Goal: Task Accomplishment & Management: Manage account settings

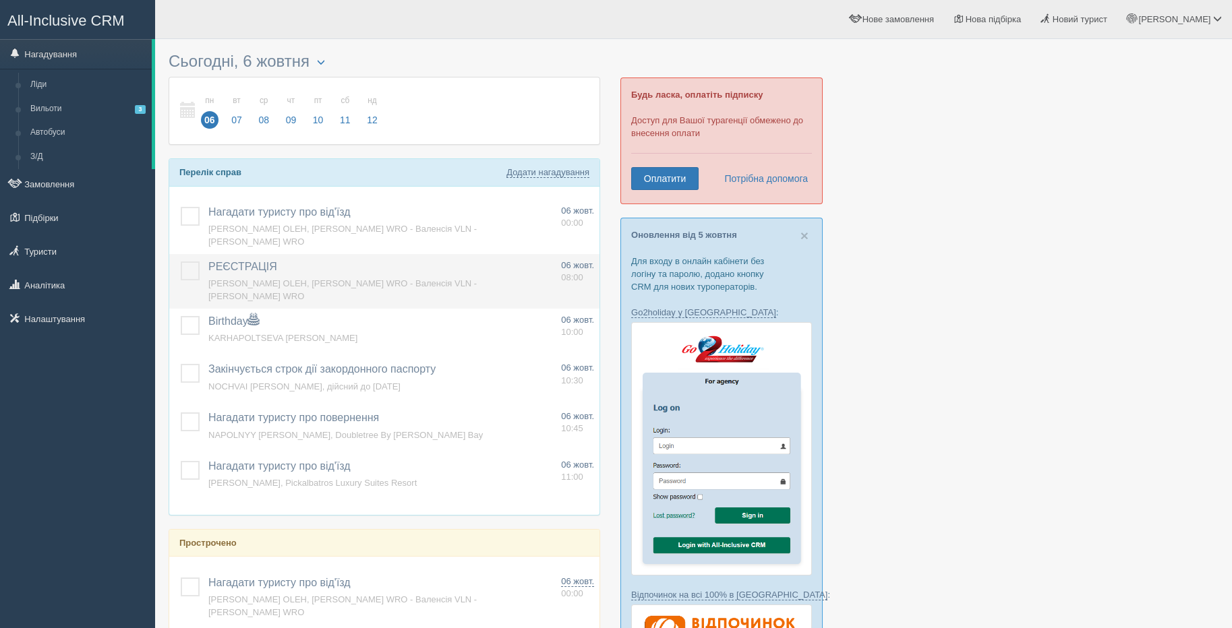
click at [260, 264] on span "РЕЄСТРАЦІЯ" at bounding box center [242, 266] width 69 height 11
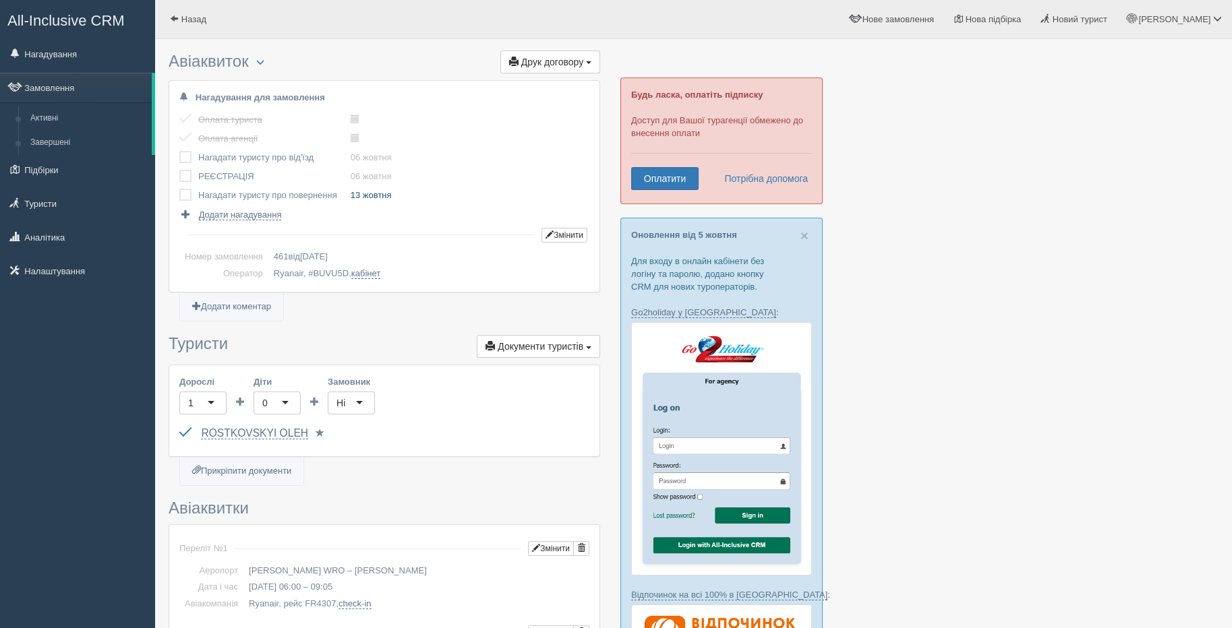
click at [379, 195] on link "13 жовтня" at bounding box center [371, 195] width 41 height 10
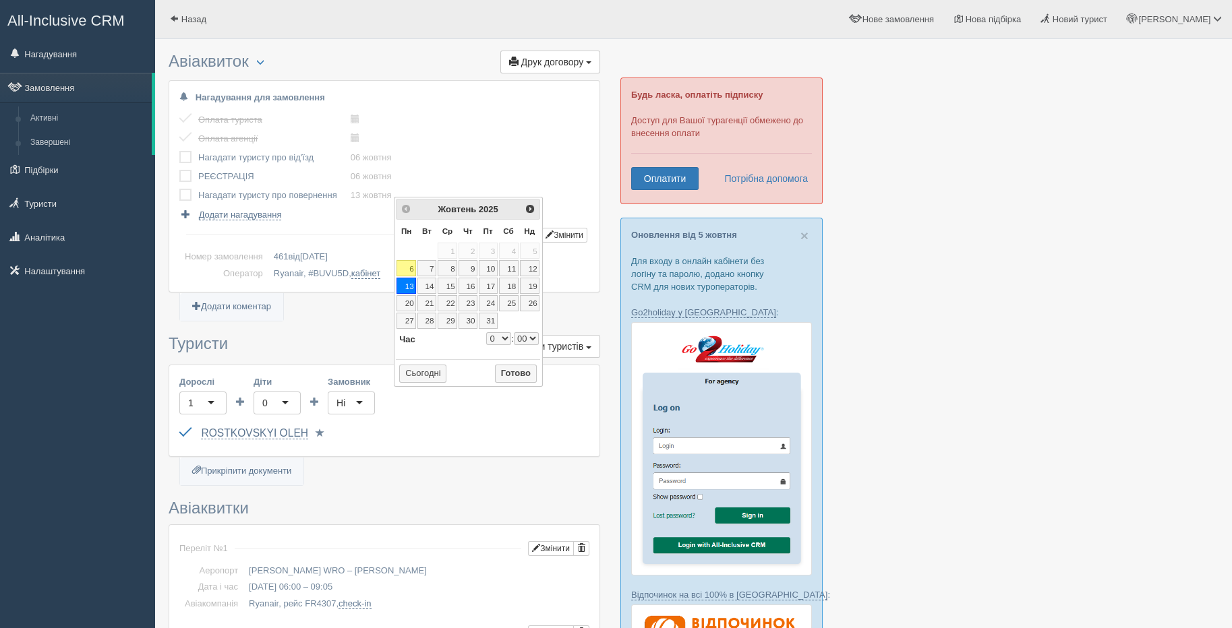
click at [500, 338] on select "0 1 2 3 4 5 6 7 8 9 10 11 12 13 14 15 16 17 18 19 20 21 22 23" at bounding box center [498, 338] width 25 height 13
type input "2025-10-13 9:00"
select select "9"
click at [524, 337] on select "00 05 10 15 20 25 30 35 40 45 50 55" at bounding box center [526, 338] width 25 height 13
type input "2025-10-13 9:50"
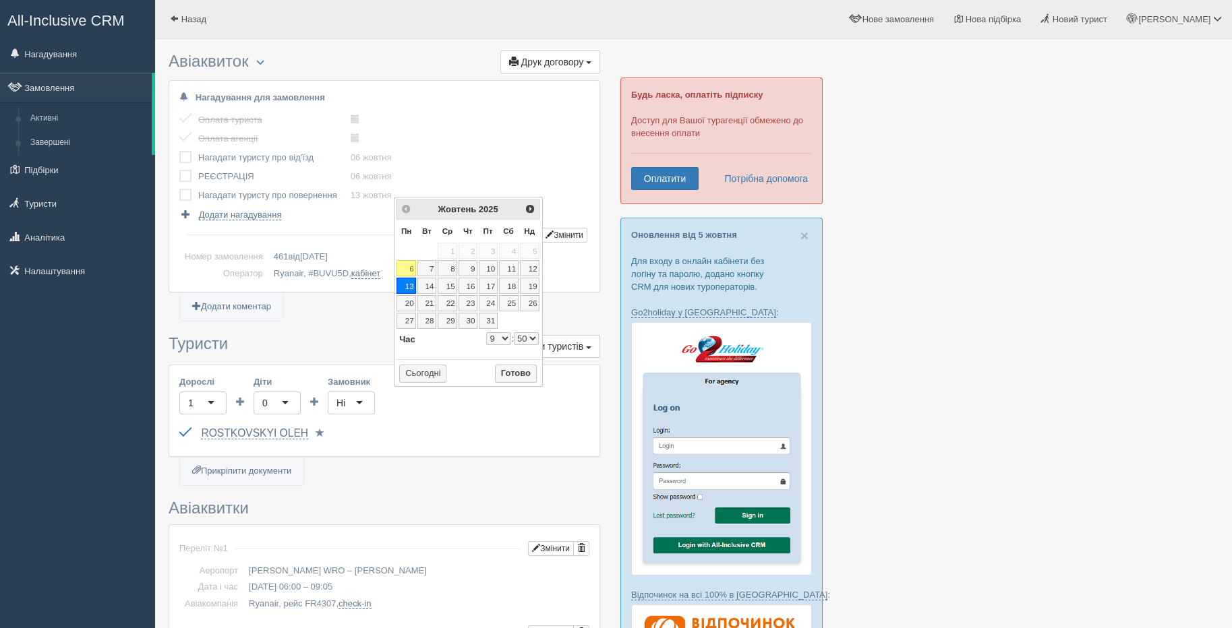
select select "9"
select select "50"
click at [506, 367] on button "Готово" at bounding box center [516, 374] width 42 height 19
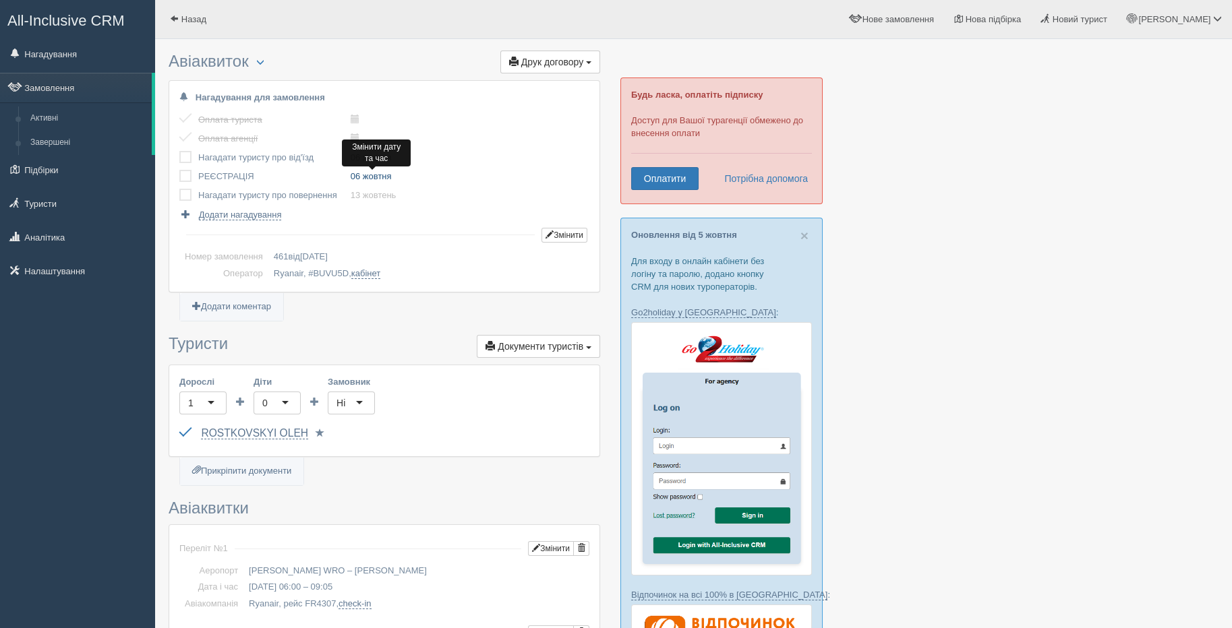
click at [374, 175] on link "06 жовтня" at bounding box center [371, 176] width 41 height 10
type input "2025-10-06 8:00"
select select "8"
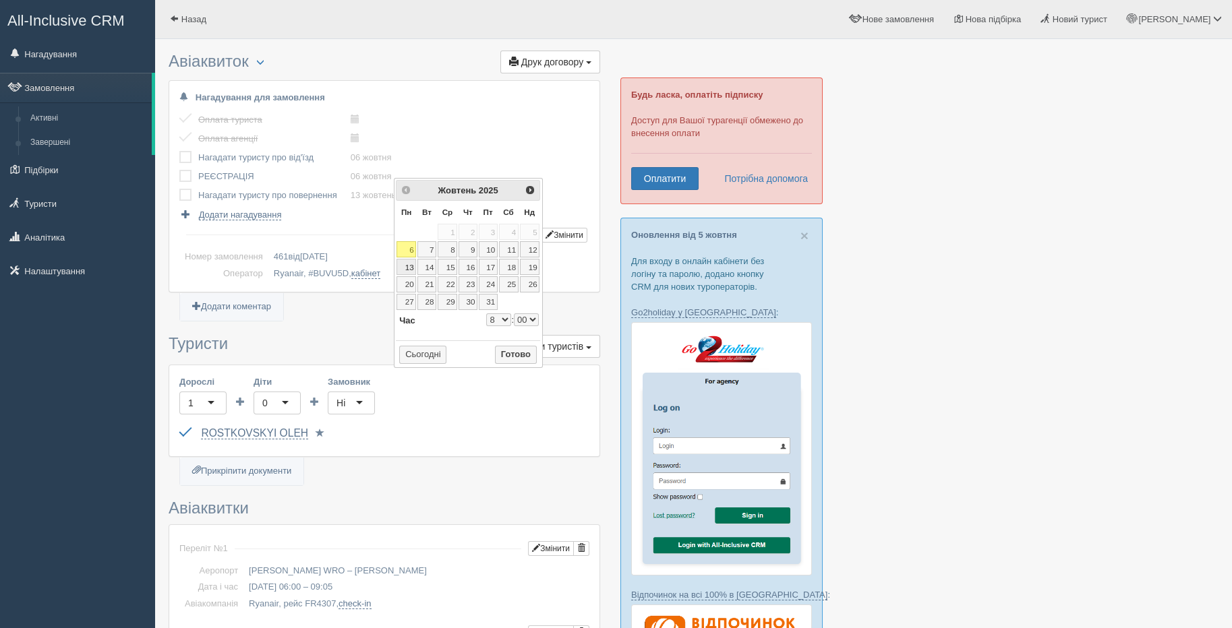
click at [412, 265] on link "13" at bounding box center [406, 267] width 20 height 16
type input "2025-10-13 8:00"
select select "8"
click at [497, 318] on select "0 1 2 3 4 5 6 7 8 9 10 11 12 13 14 15 16 17 18 19 20 21 22 23" at bounding box center [498, 319] width 25 height 13
type input "2025-10-13 10:00"
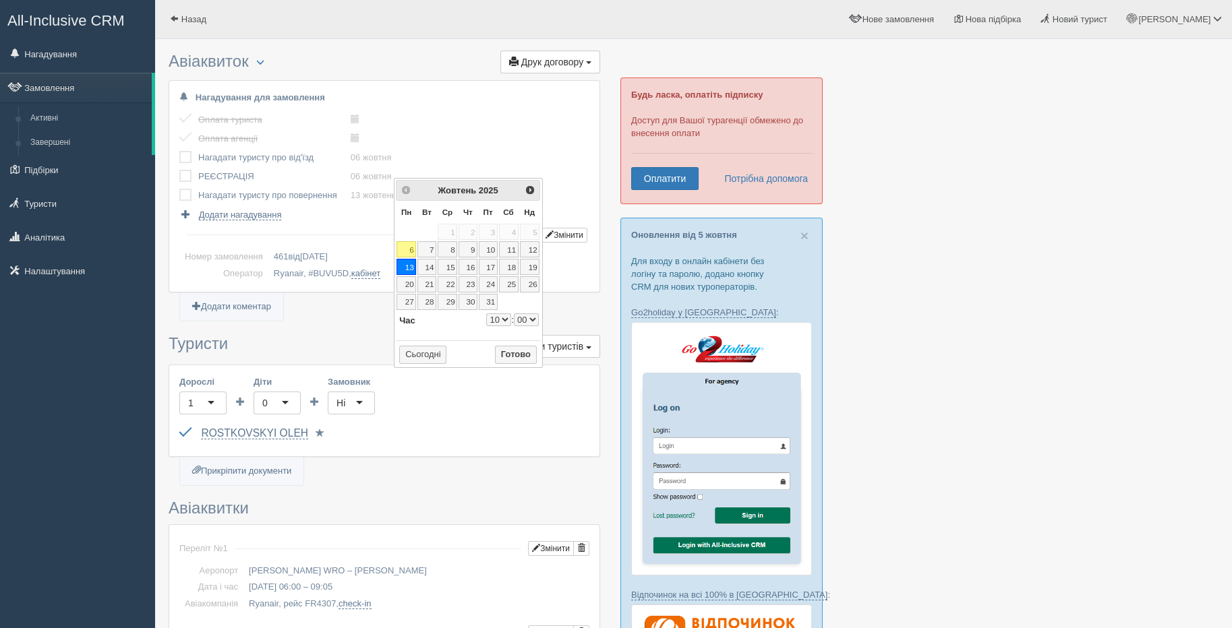
select select "10"
click at [515, 347] on button "Готово" at bounding box center [516, 355] width 42 height 19
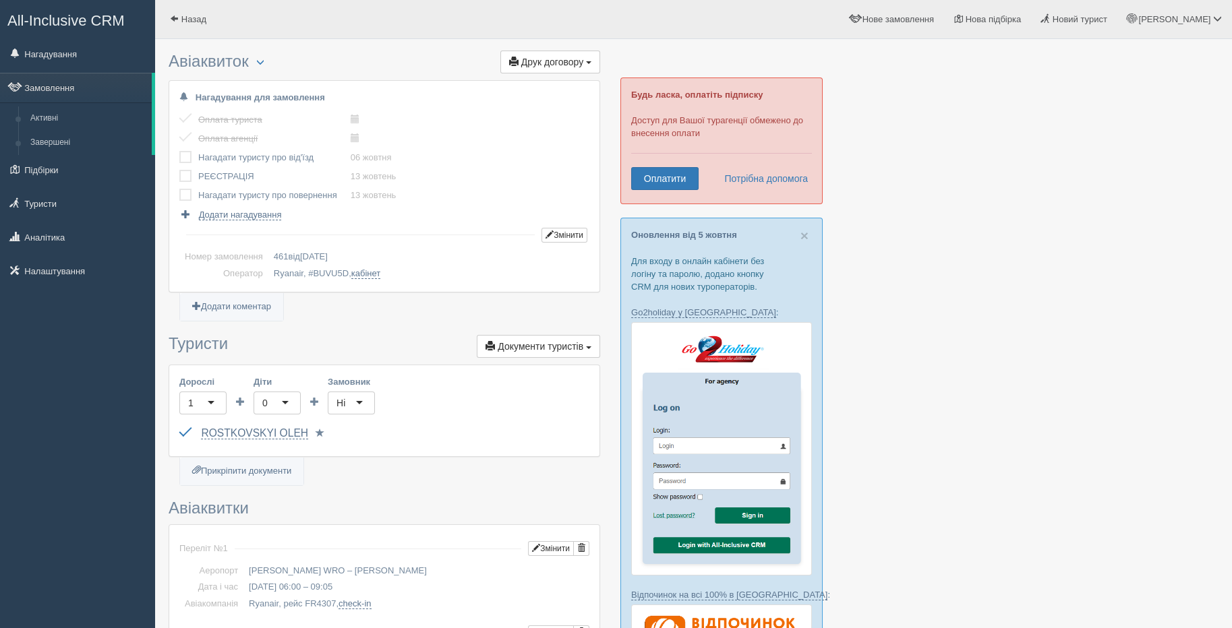
click at [179, 151] on label at bounding box center [179, 151] width 0 height 0
click at [0, 0] on input "checkbox" at bounding box center [0, 0] width 0 height 0
click at [68, 87] on link "Замовлення" at bounding box center [76, 88] width 152 height 30
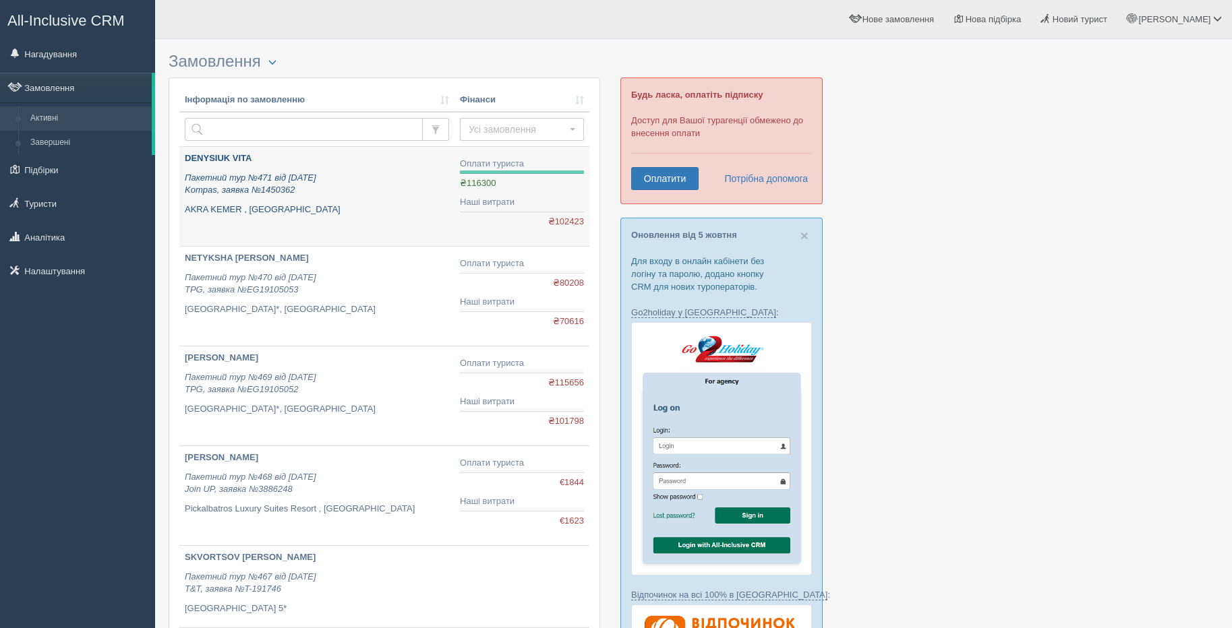
click at [216, 167] on div "DENYSIUK VITA Пакетний тур №471 від 04.10.2025 Kompas, заявка №1450362 AKRA KEM…" at bounding box center [317, 183] width 264 height 63
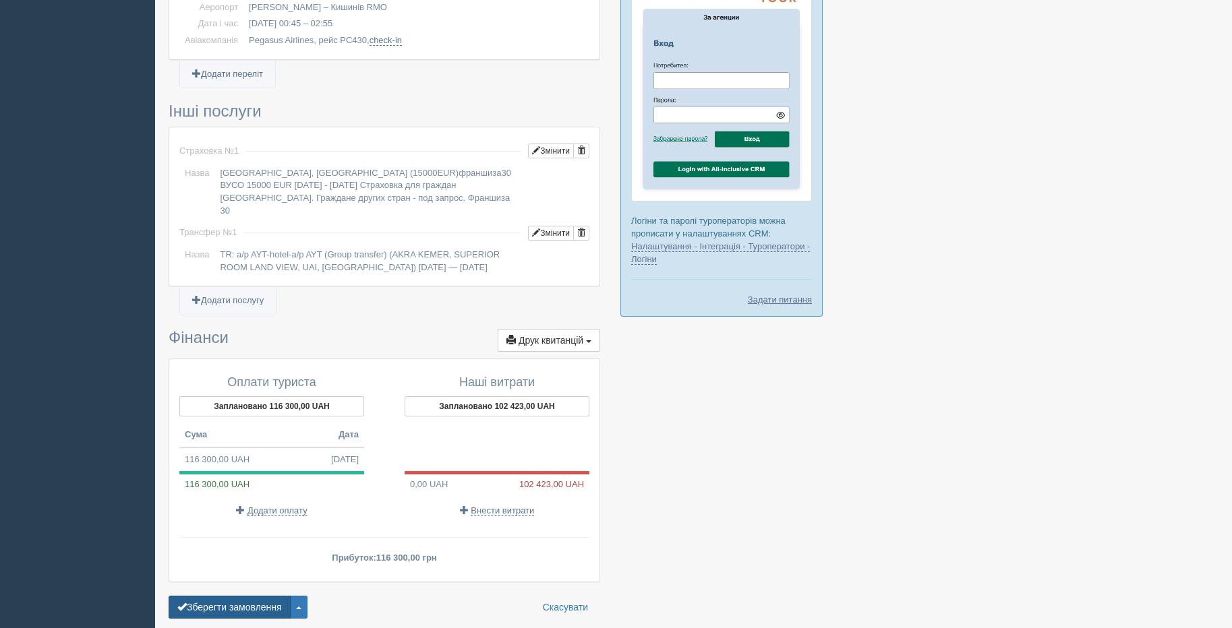
scroll to position [992, 0]
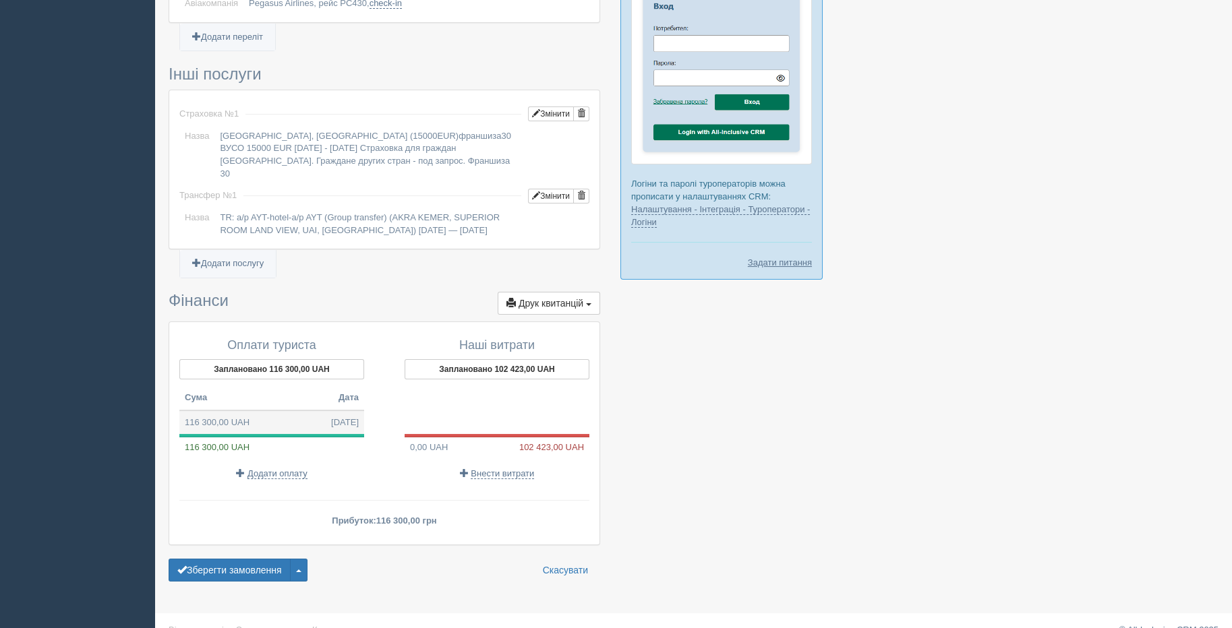
click at [226, 411] on td "116 300,00 UAH 04.10.2025" at bounding box center [271, 423] width 185 height 24
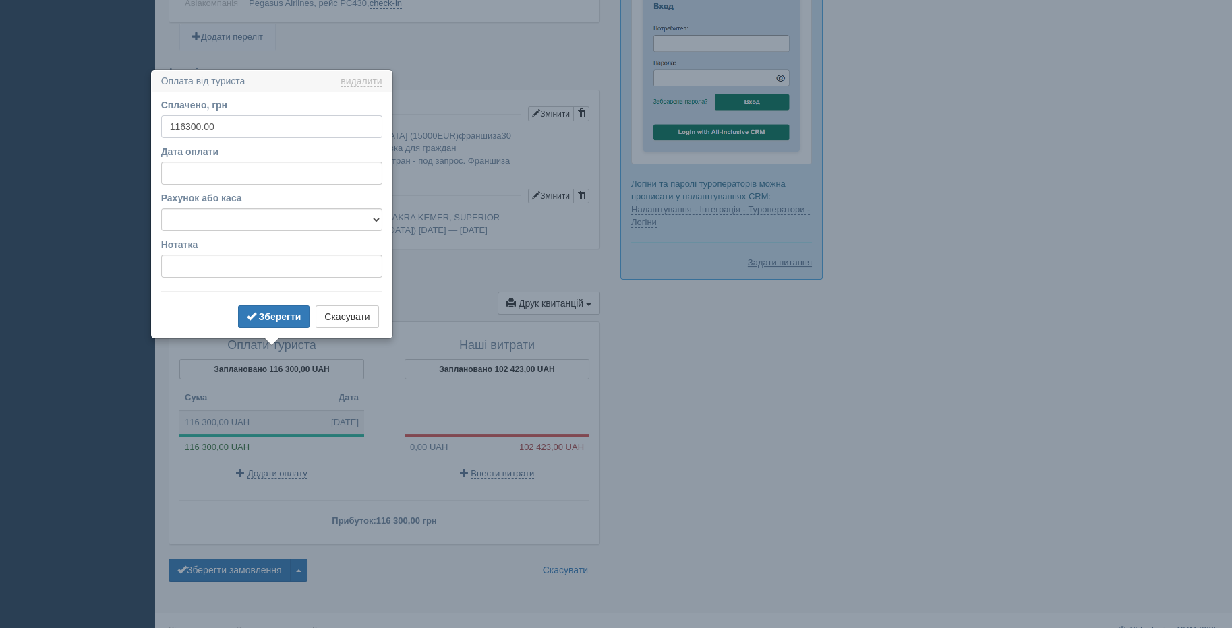
drag, startPoint x: 224, startPoint y: 127, endPoint x: 131, endPoint y: 143, distance: 94.4
type input "35000"
click at [243, 214] on select "Банківський рахунок Готівкова каса" at bounding box center [271, 219] width 221 height 23
select select "1804"
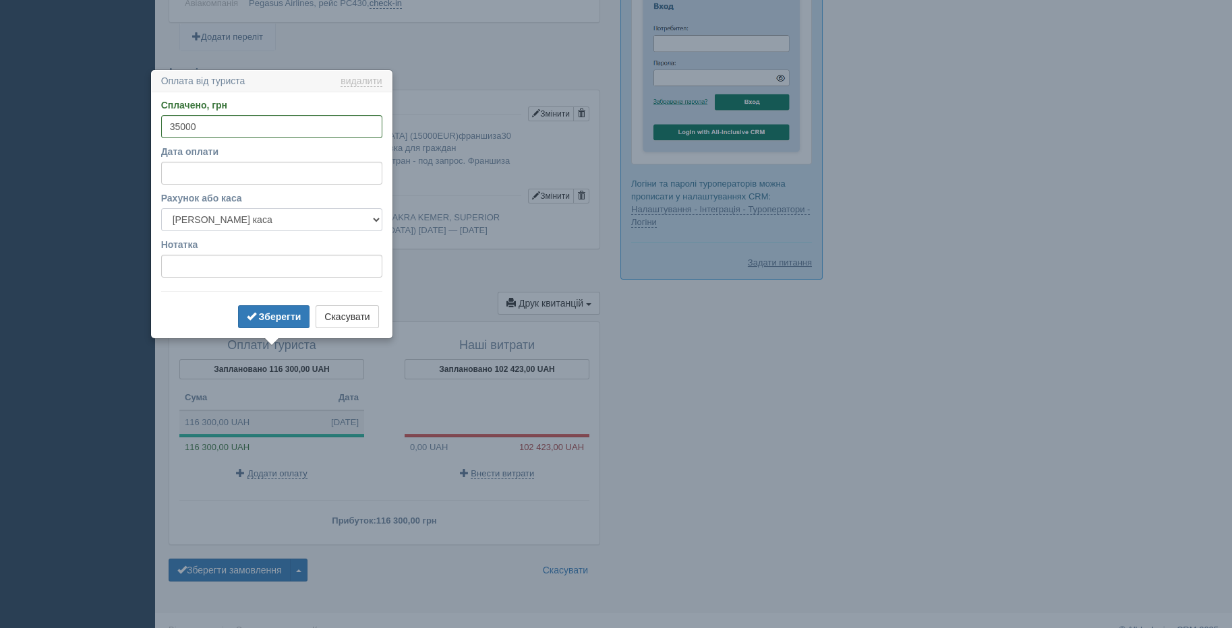
click at [161, 208] on select "Банківський рахунок Готівкова каса" at bounding box center [271, 219] width 221 height 23
click at [251, 313] on span "submit" at bounding box center [251, 315] width 9 height 9
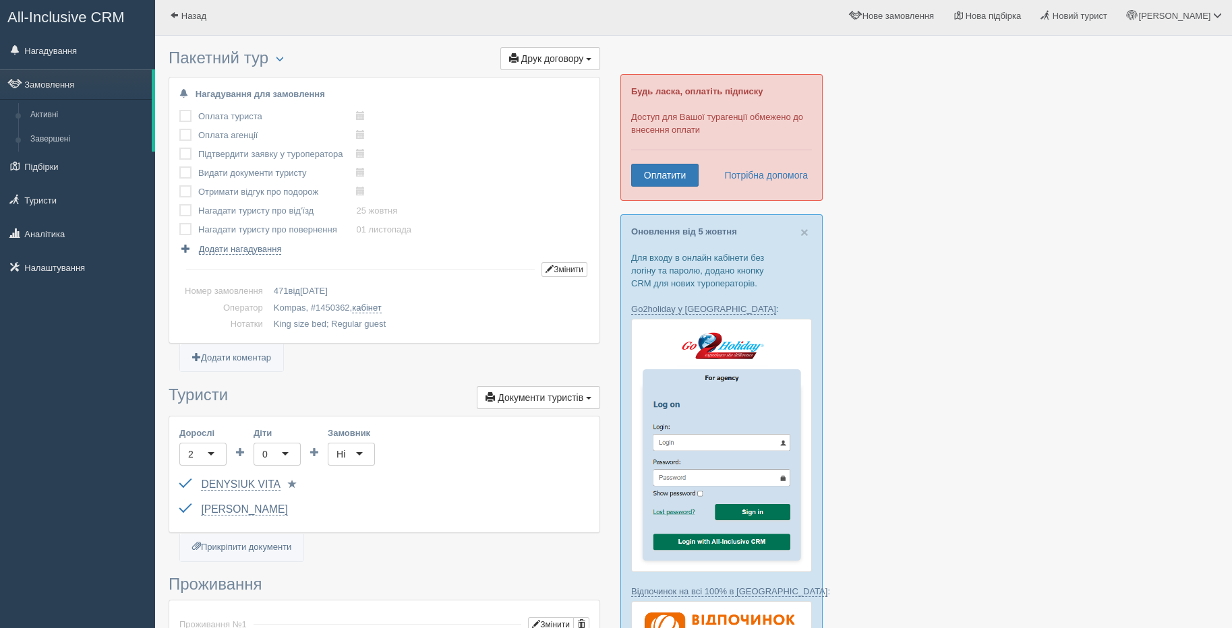
scroll to position [0, 0]
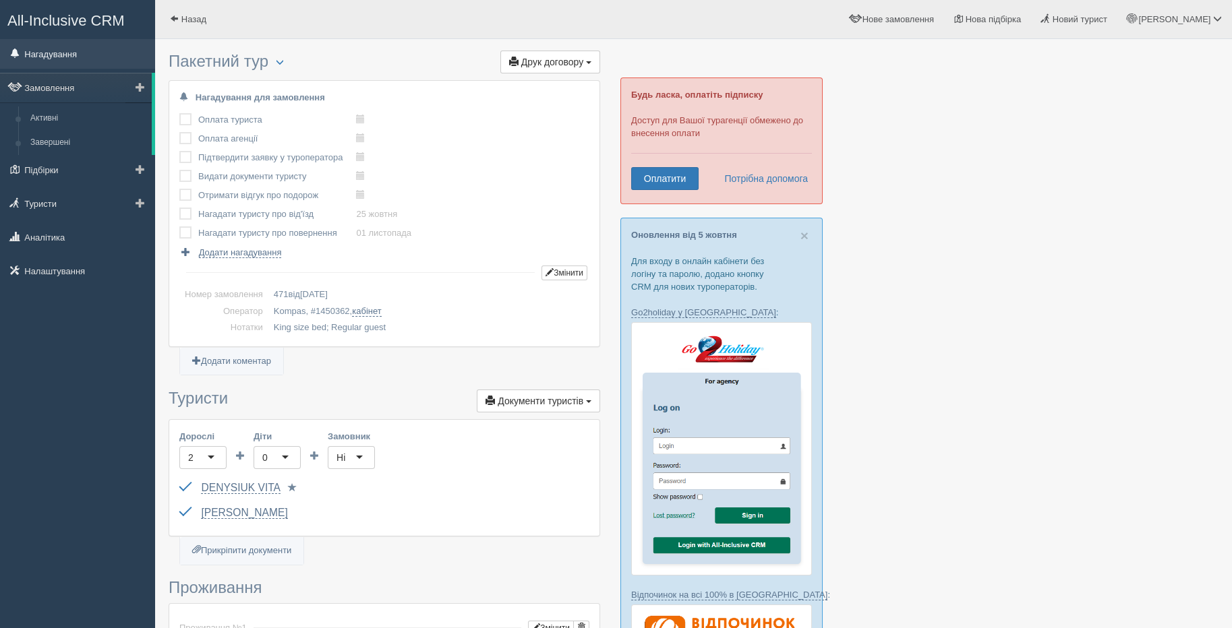
click at [51, 54] on link "Нагадування" at bounding box center [77, 54] width 155 height 30
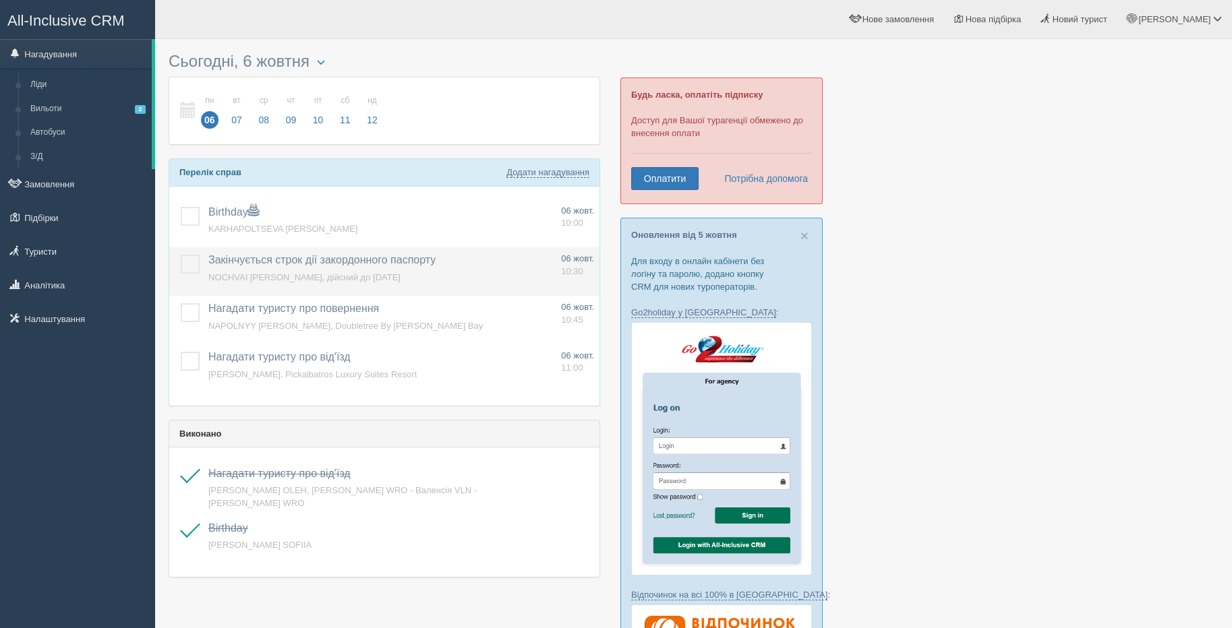
click at [310, 276] on span "NOCHVAI [PERSON_NAME], дійсний до [DATE]" at bounding box center [304, 277] width 192 height 10
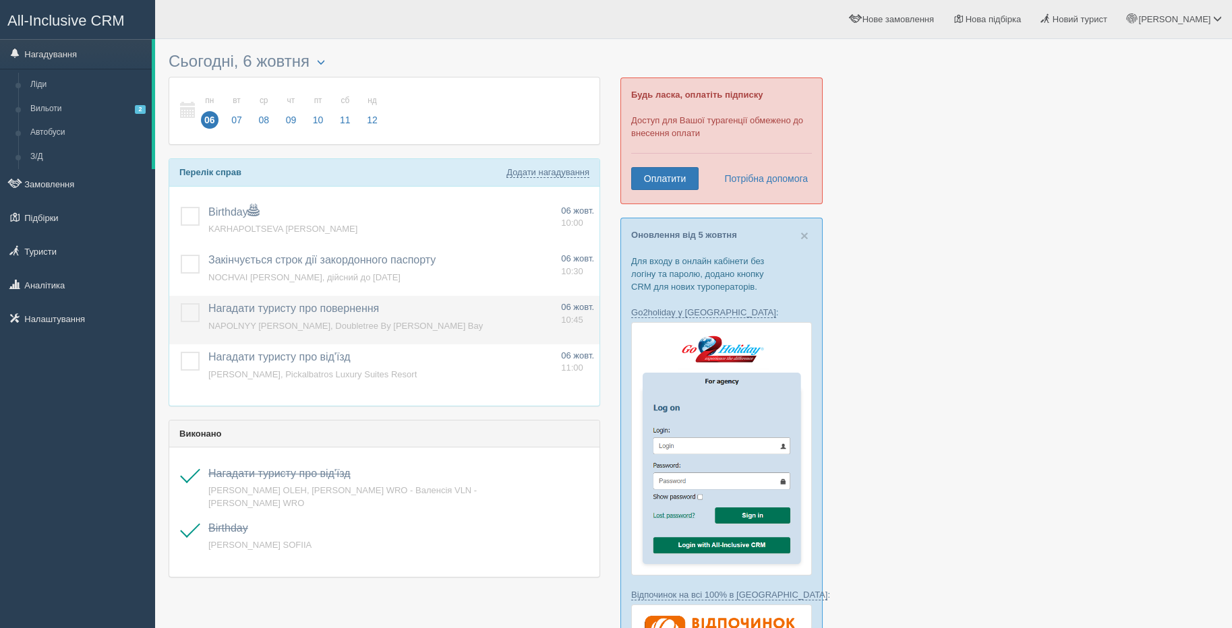
click at [307, 315] on p "Нагадати туристу про повернення Додати інше Нагадування додано Нагадування онов…" at bounding box center [379, 310] width 342 height 19
click at [284, 304] on span "Нагадати туристу про повернення" at bounding box center [293, 308] width 171 height 11
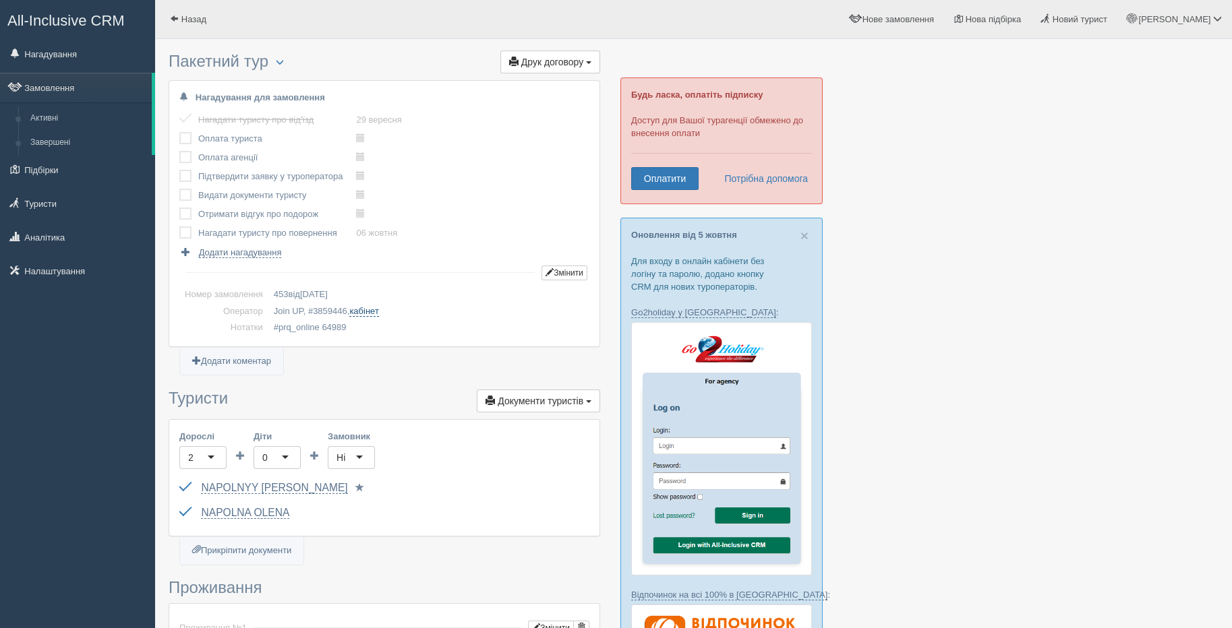
click at [361, 308] on link "кабінет" at bounding box center [363, 311] width 29 height 11
drag, startPoint x: 184, startPoint y: 136, endPoint x: 187, endPoint y: 144, distance: 8.1
click at [179, 132] on label at bounding box center [179, 132] width 0 height 0
click at [0, 0] on input "checkbox" at bounding box center [0, 0] width 0 height 0
drag, startPoint x: 183, startPoint y: 155, endPoint x: 186, endPoint y: 169, distance: 13.9
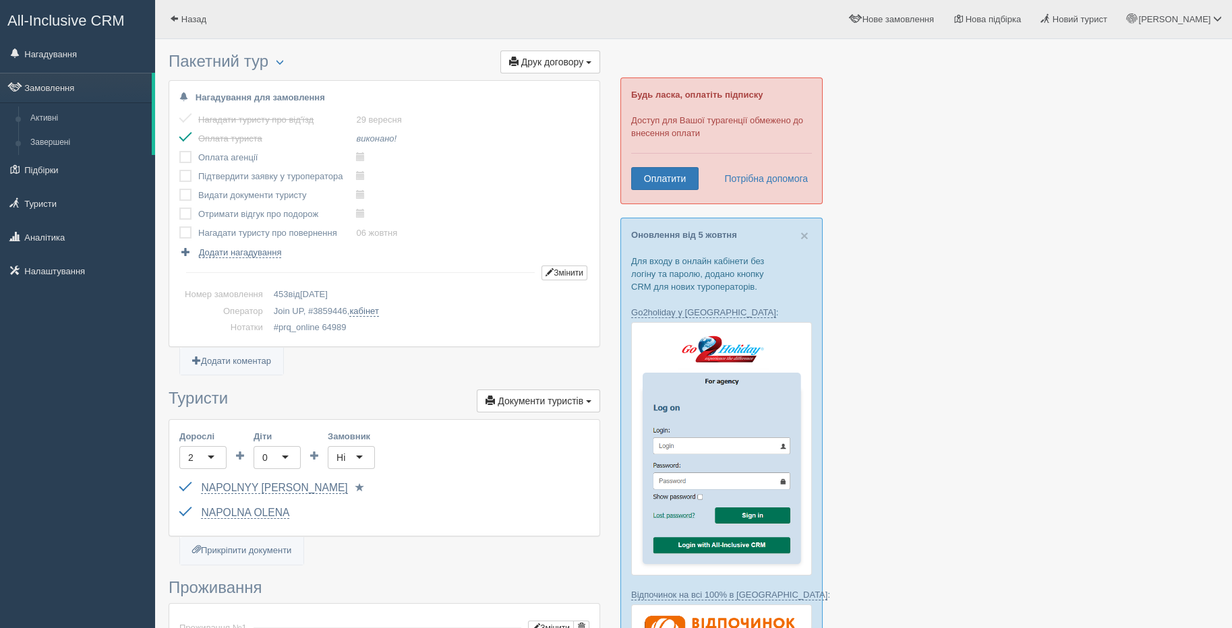
click at [179, 151] on label at bounding box center [179, 151] width 0 height 0
click at [0, 0] on input "checkbox" at bounding box center [0, 0] width 0 height 0
click at [184, 167] on td at bounding box center [188, 176] width 19 height 19
click at [179, 170] on label at bounding box center [179, 170] width 0 height 0
click at [0, 0] on input "checkbox" at bounding box center [0, 0] width 0 height 0
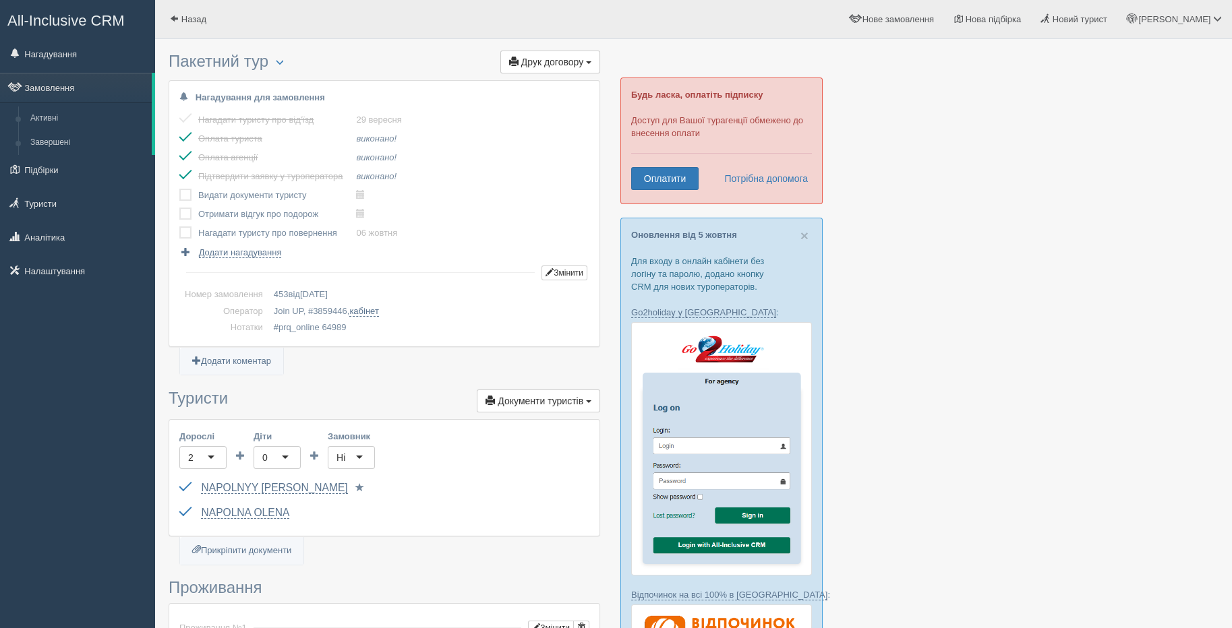
click at [183, 200] on td at bounding box center [188, 195] width 19 height 19
click at [179, 189] on label at bounding box center [179, 189] width 0 height 0
click at [0, 0] on input "checkbox" at bounding box center [0, 0] width 0 height 0
click at [179, 208] on label at bounding box center [179, 208] width 0 height 0
click at [0, 0] on input "checkbox" at bounding box center [0, 0] width 0 height 0
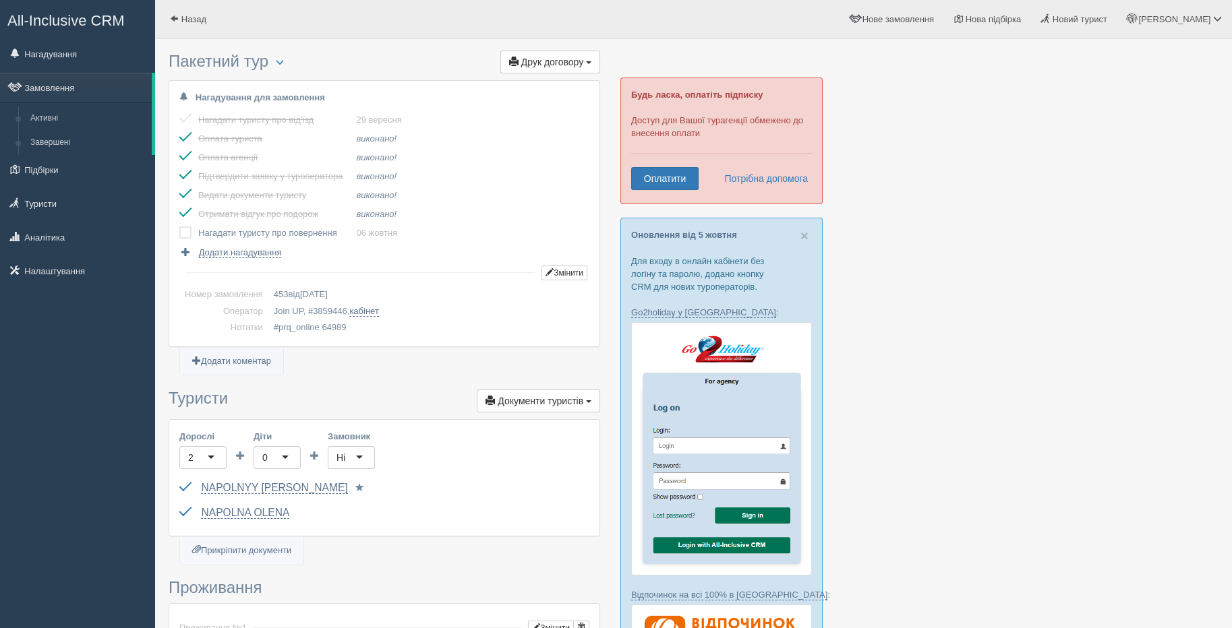
click at [179, 226] on label at bounding box center [179, 226] width 0 height 0
click at [0, 0] on input "checkbox" at bounding box center [0, 0] width 0 height 0
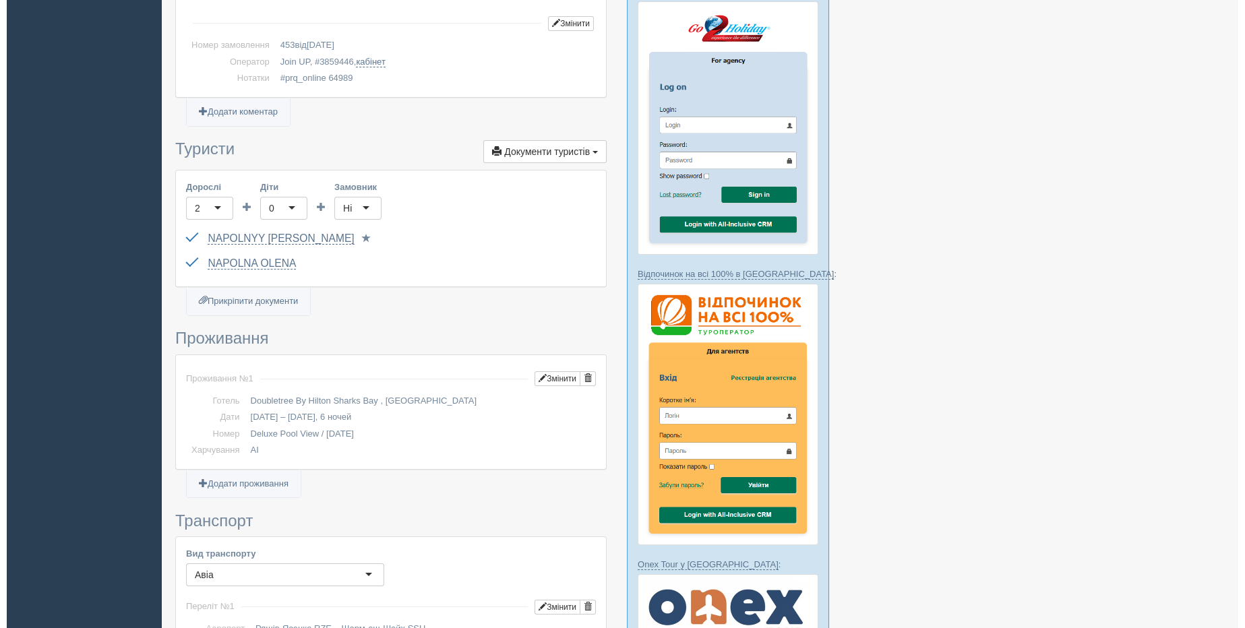
scroll to position [154, 0]
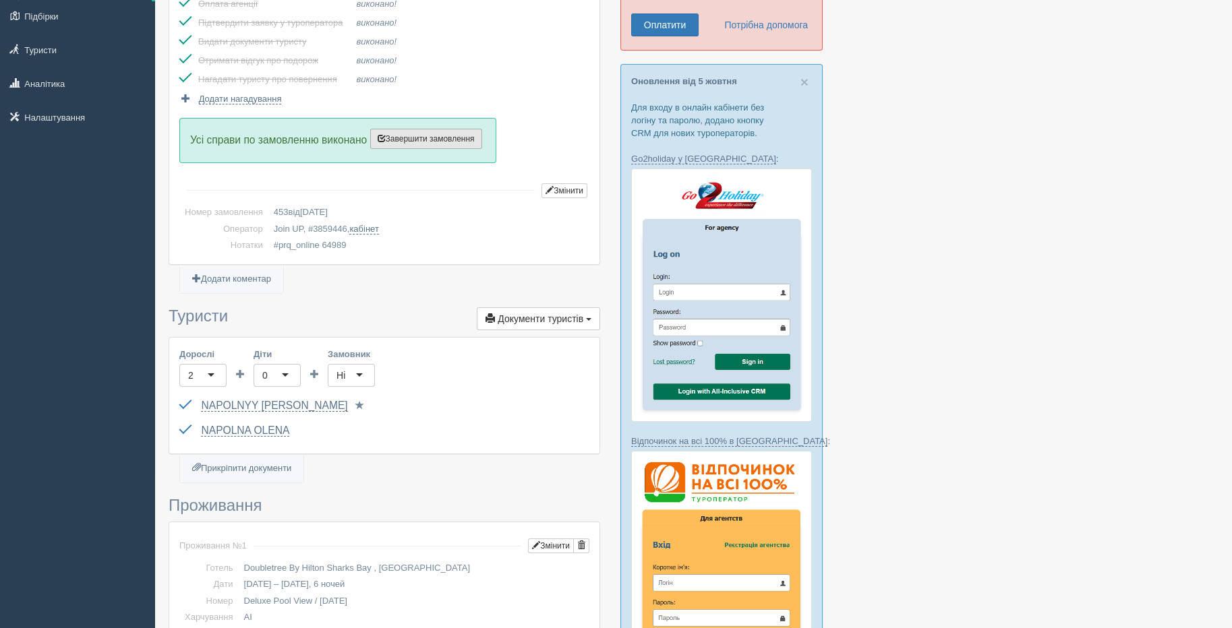
click at [425, 137] on span "Завершити замовлення" at bounding box center [425, 138] width 97 height 9
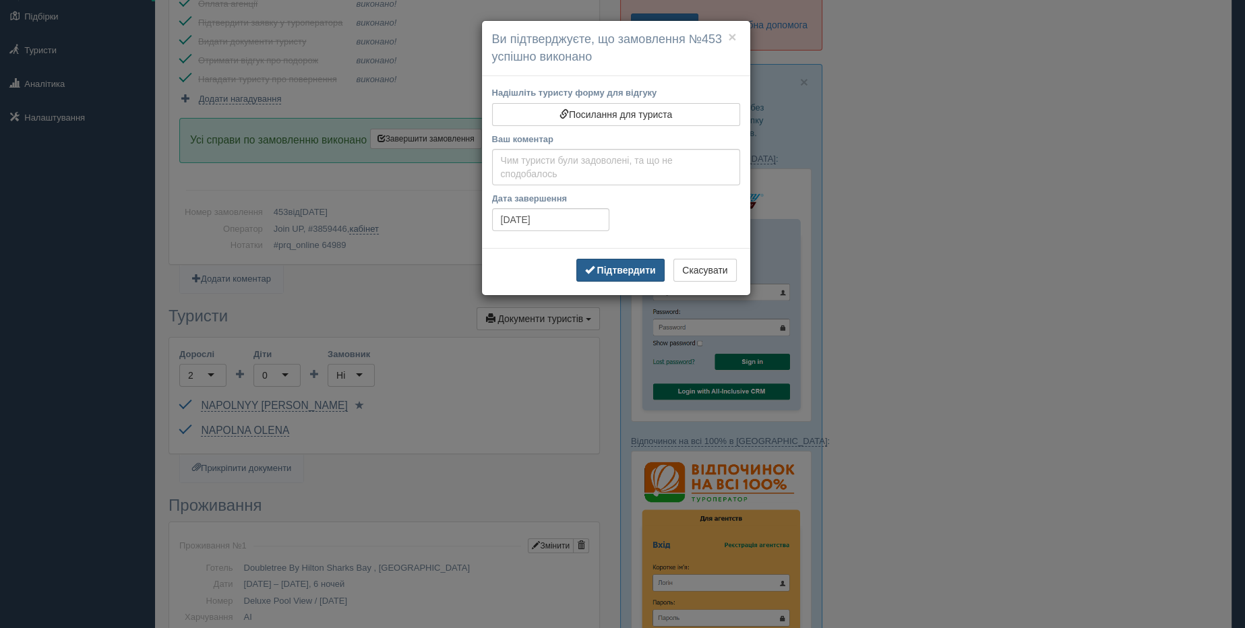
click at [614, 272] on b "Підтвердити" at bounding box center [626, 270] width 59 height 11
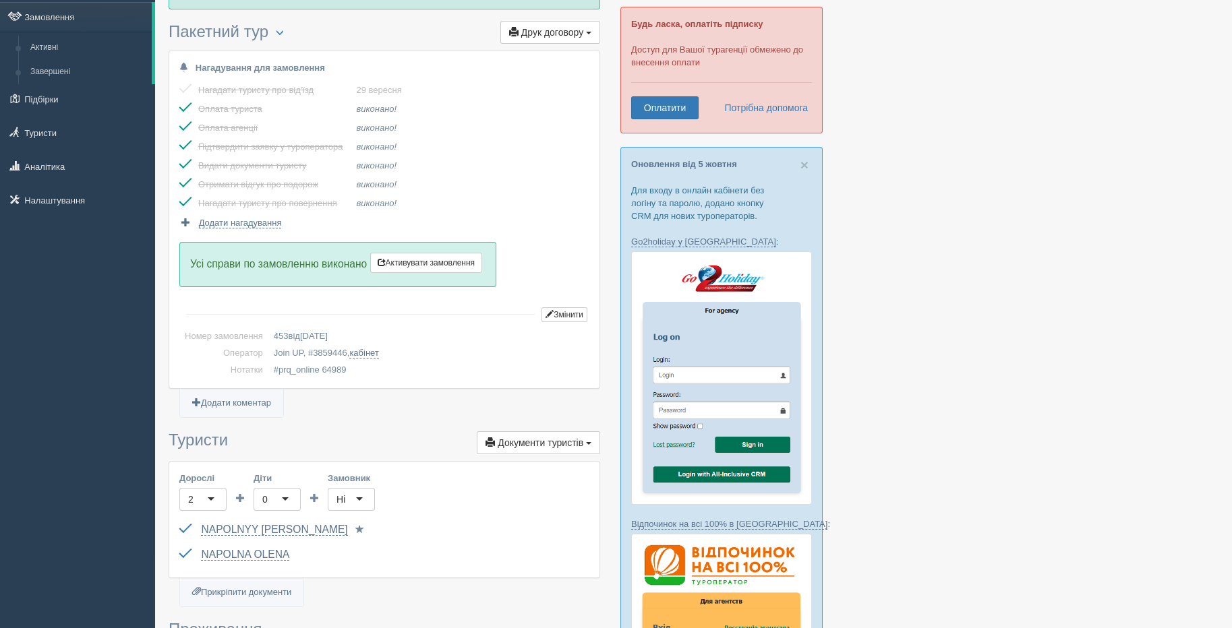
scroll to position [0, 0]
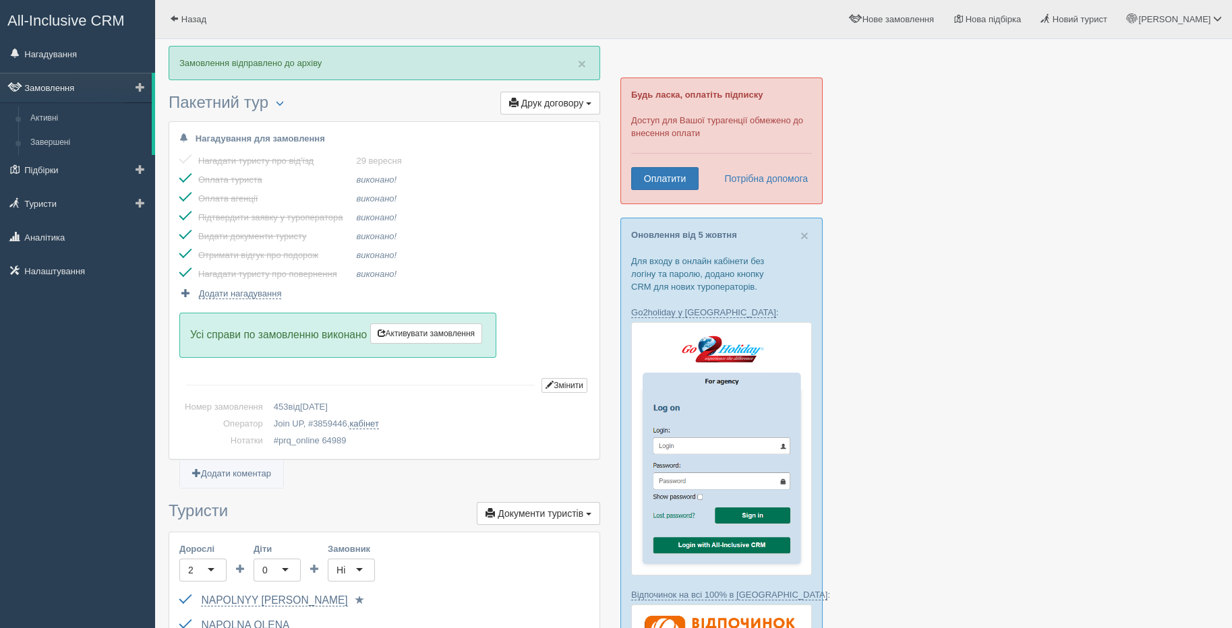
click at [37, 80] on link "Замовлення" at bounding box center [76, 88] width 152 height 30
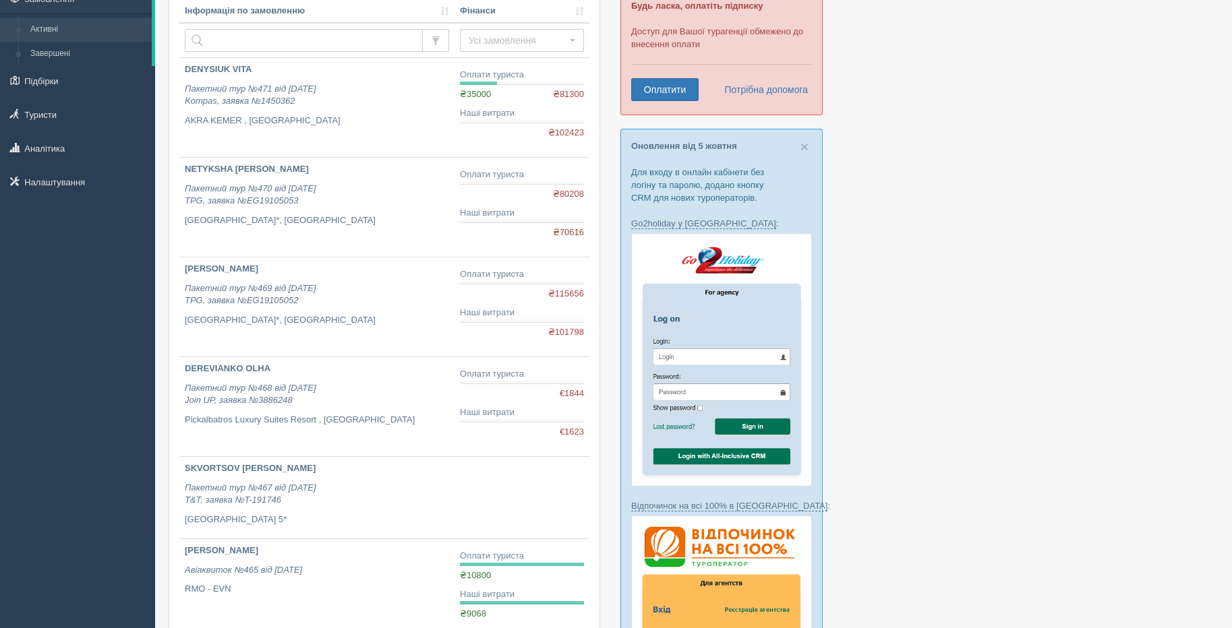
scroll to position [90, 0]
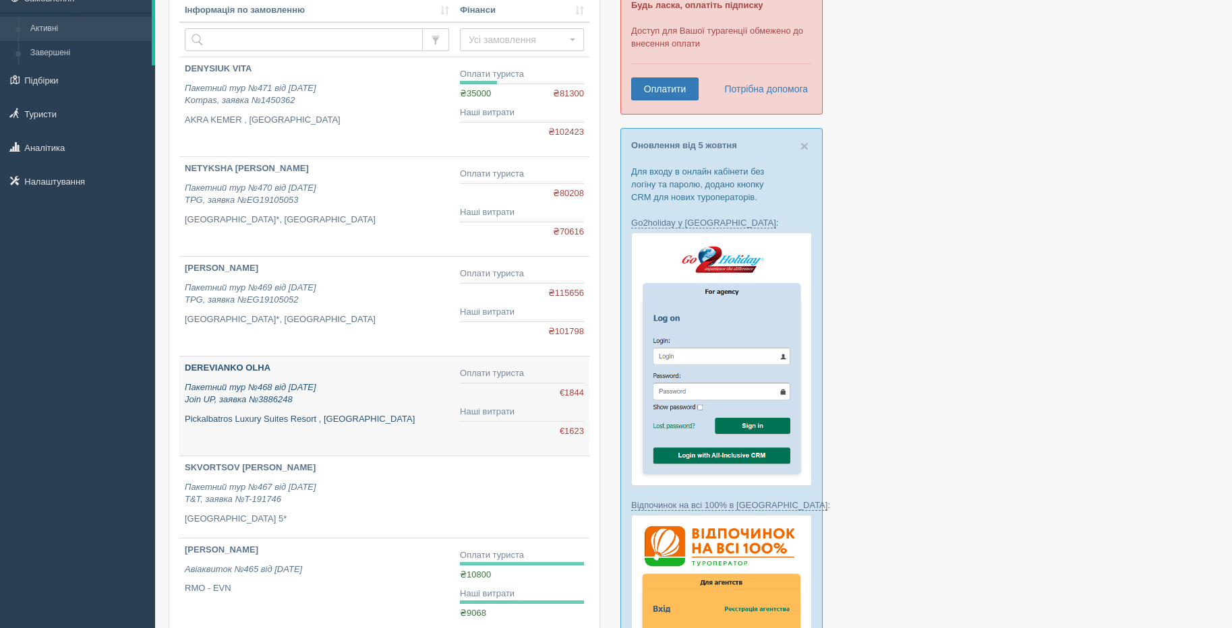
click at [215, 395] on icon "Пакетний тур №468 від [DATE] Join UP, заявка №3886248" at bounding box center [250, 393] width 131 height 23
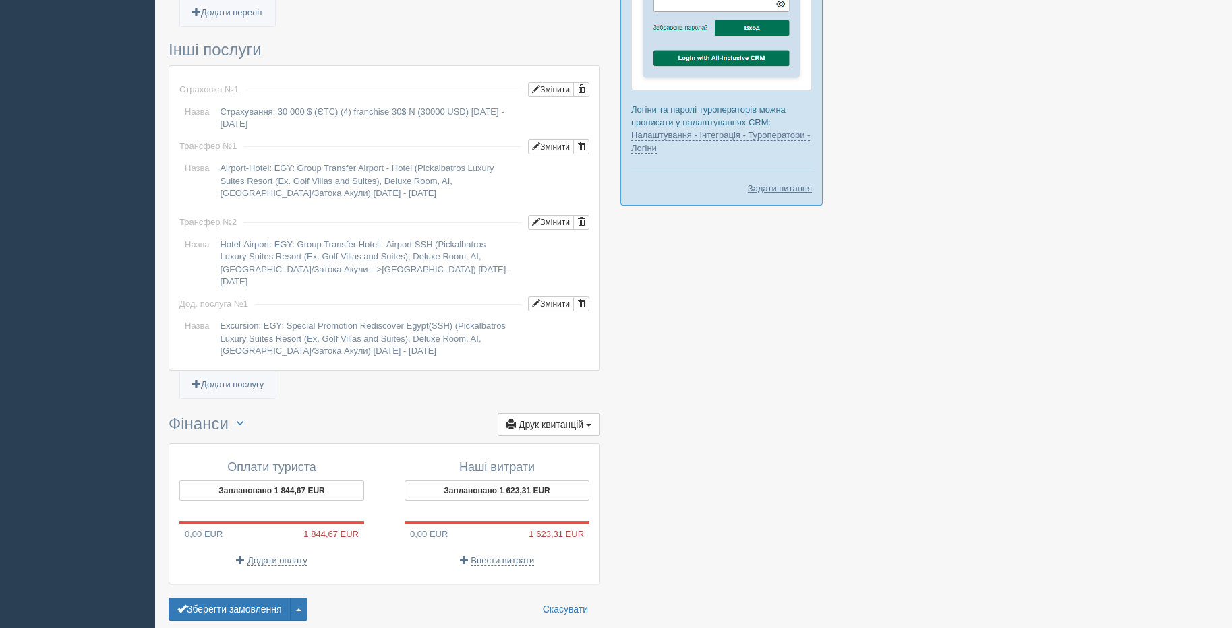
scroll to position [1105, 0]
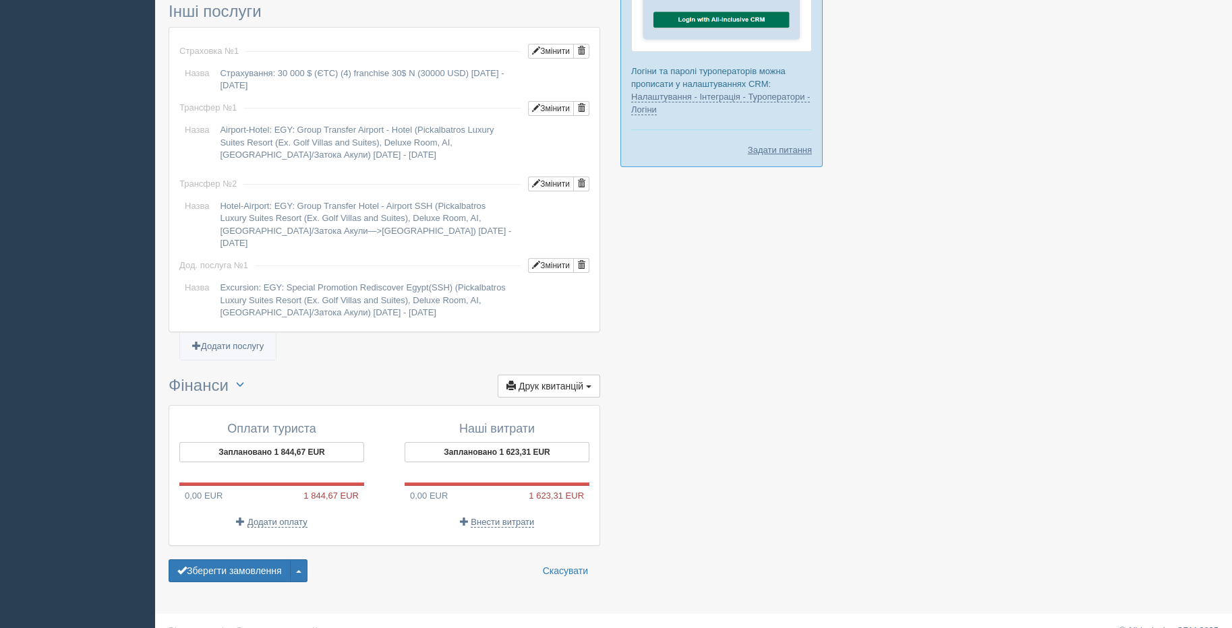
click at [293, 423] on h4 "Оплати туриста" at bounding box center [271, 429] width 185 height 13
click at [293, 442] on button "Заплановано 1 844,67 EUR" at bounding box center [271, 452] width 185 height 20
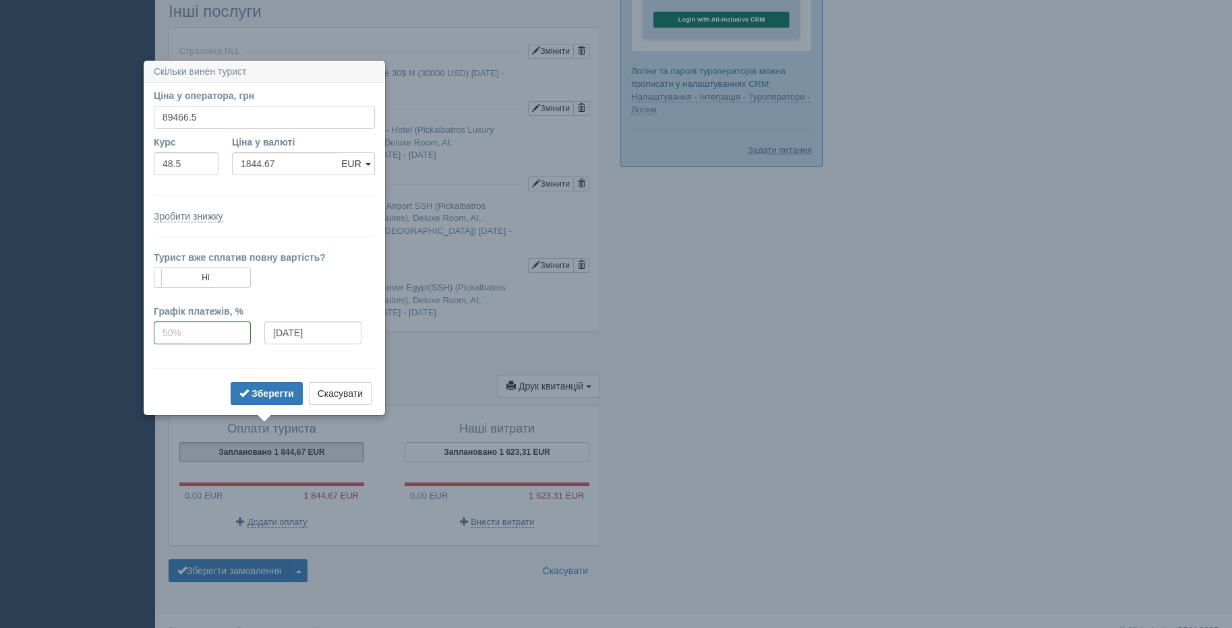
drag, startPoint x: 211, startPoint y: 117, endPoint x: 28, endPoint y: 138, distance: 183.8
type input "85000"
type input "1752.58"
click at [206, 156] on input "48.5" at bounding box center [186, 163] width 65 height 23
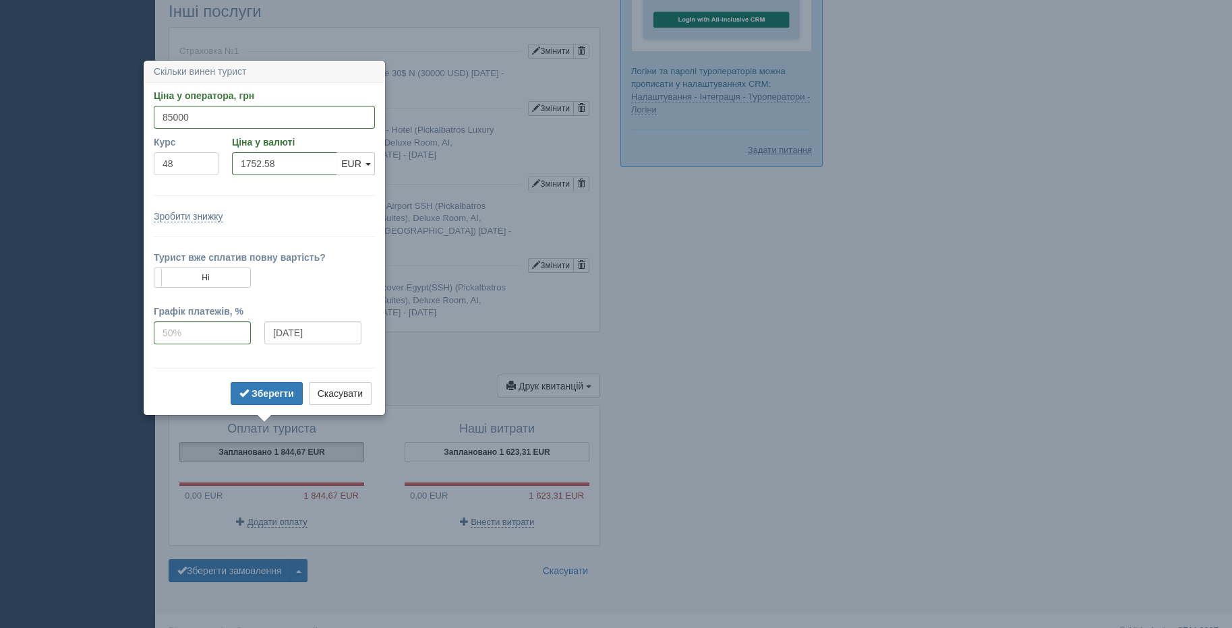
type input "4"
drag, startPoint x: 292, startPoint y: 161, endPoint x: 197, endPoint y: 171, distance: 95.5
click at [197, 171] on div "Курс Ціна у валюті USD EUR EUR USD EUR" at bounding box center [264, 158] width 235 height 47
click at [235, 273] on label "Ні" at bounding box center [202, 277] width 96 height 19
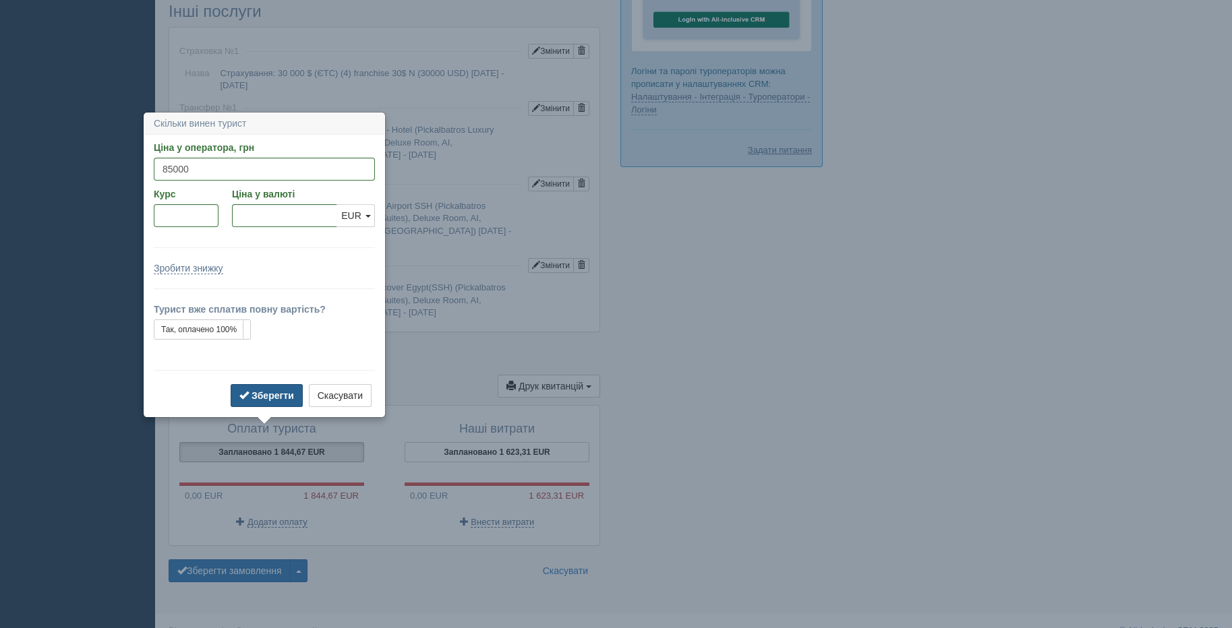
click at [275, 393] on b "Зберегти" at bounding box center [272, 395] width 42 height 11
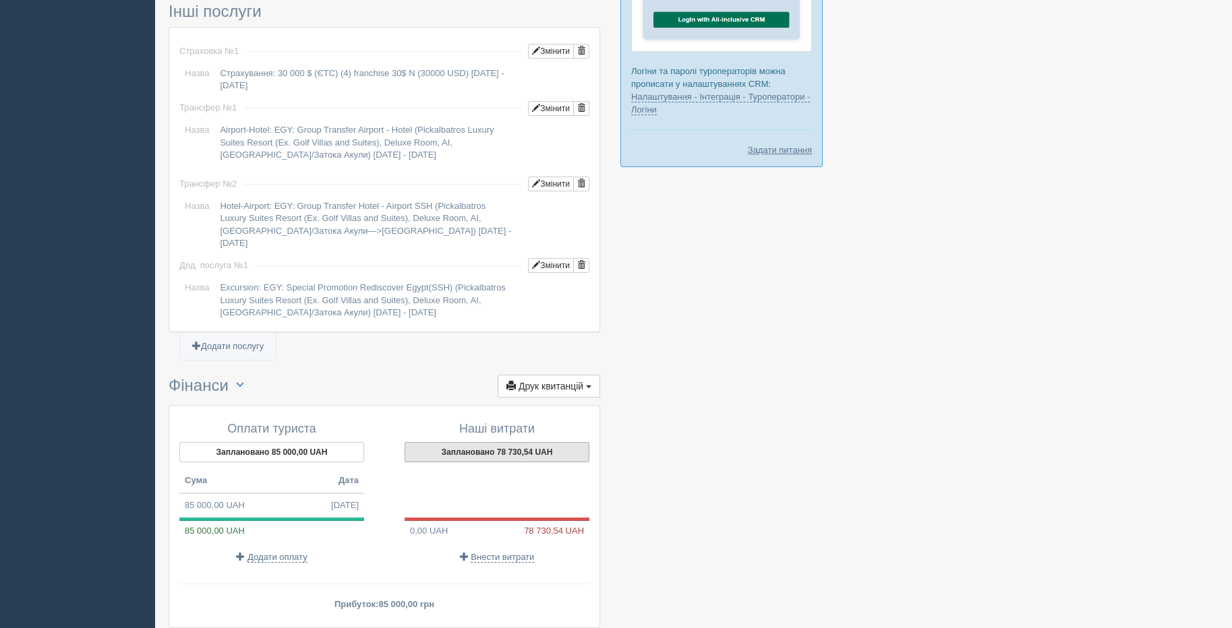
click at [542, 442] on button "Заплановано 78 730,54 UAH" at bounding box center [496, 452] width 185 height 20
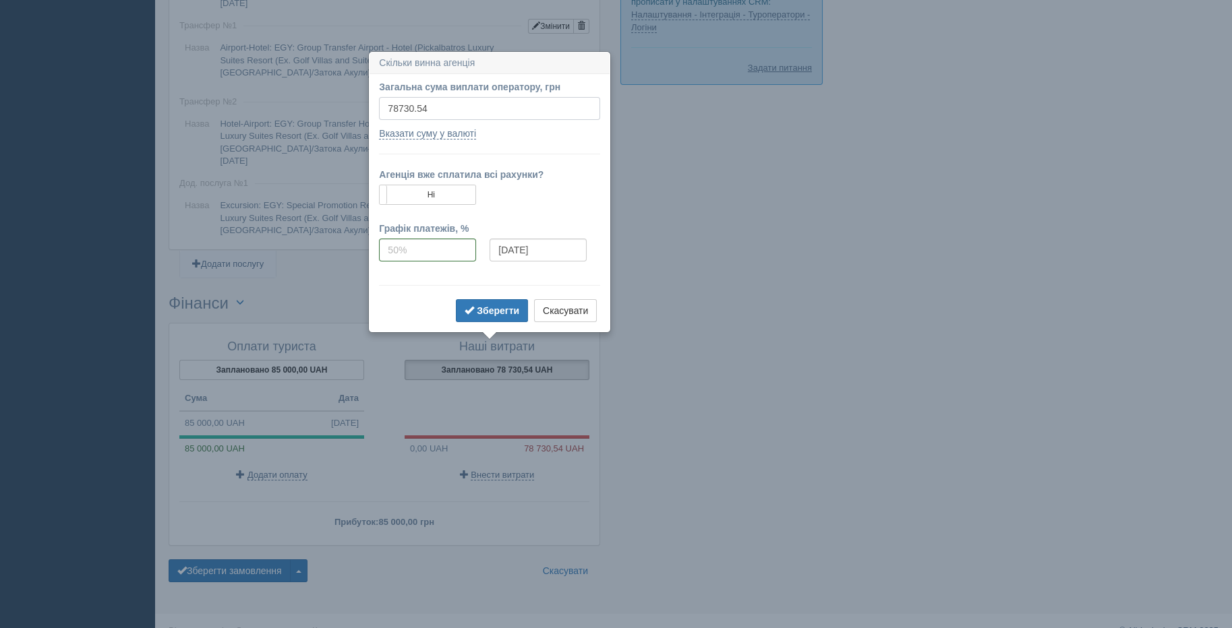
drag, startPoint x: 458, startPoint y: 101, endPoint x: 351, endPoint y: 102, distance: 107.2
paste input "6.68"
type input "78736.68"
click at [457, 190] on label "Ні" at bounding box center [427, 194] width 96 height 19
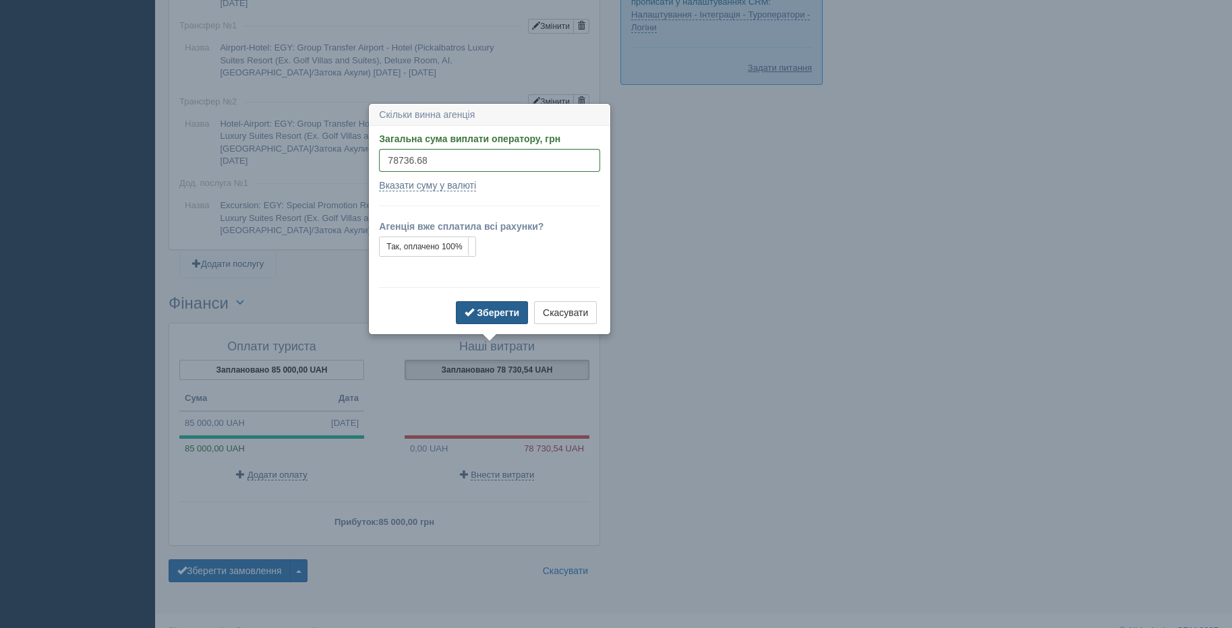
click at [502, 309] on b "Зберегти" at bounding box center [498, 312] width 42 height 11
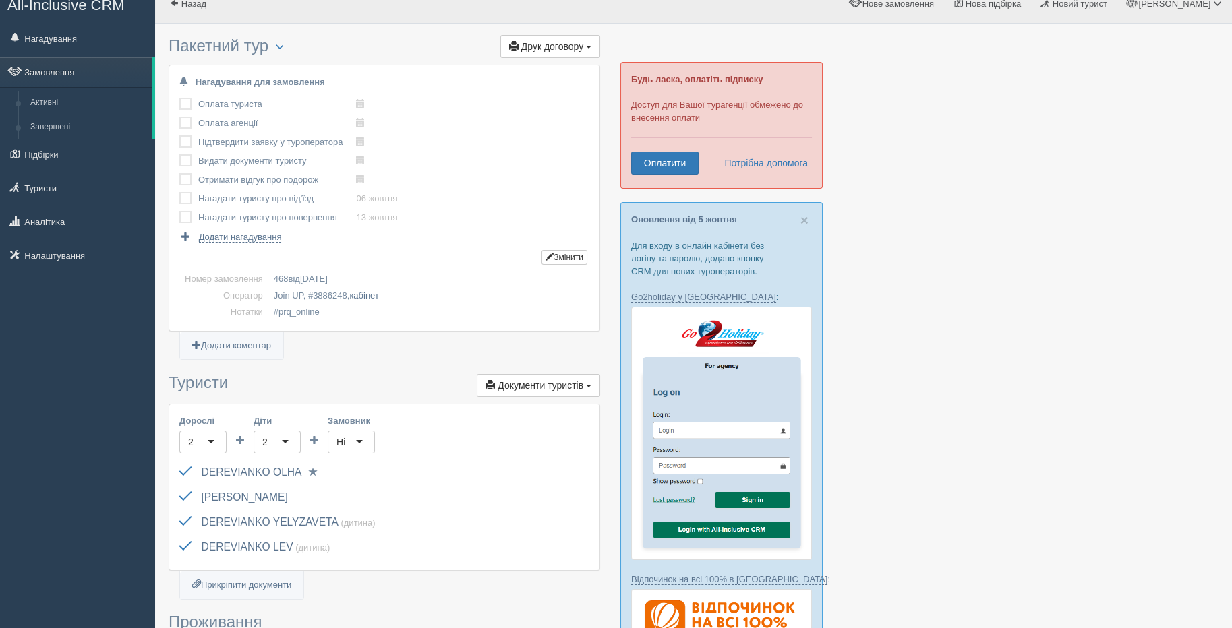
scroll to position [0, 0]
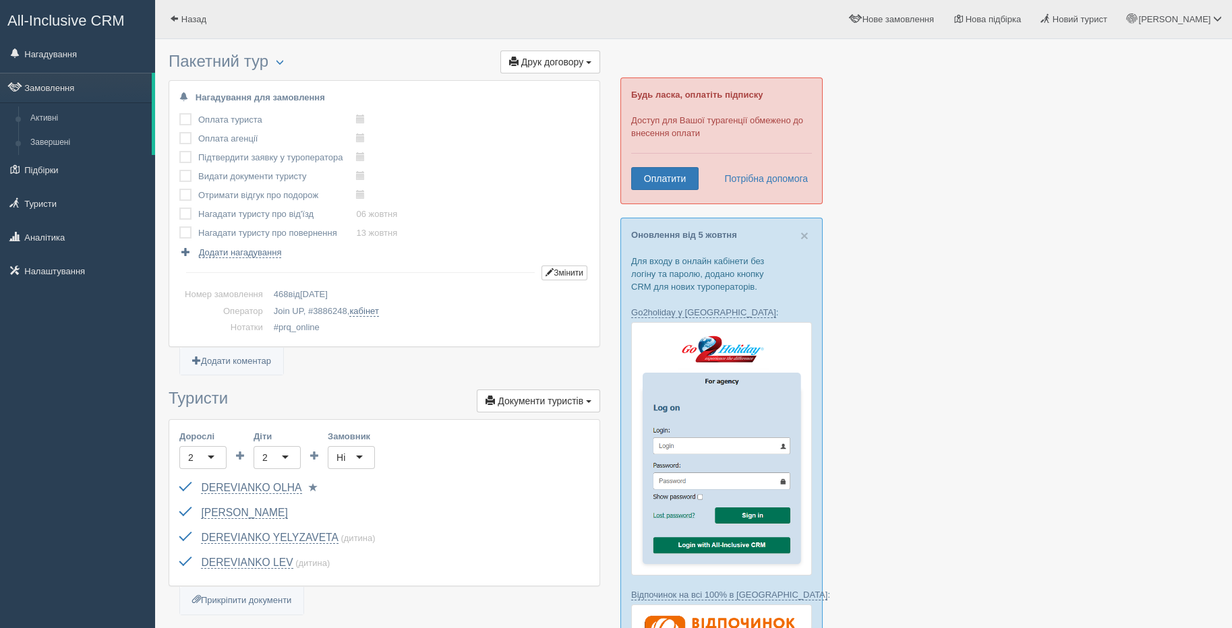
click at [179, 113] on label at bounding box center [179, 113] width 0 height 0
click at [0, 0] on input "checkbox" at bounding box center [0, 0] width 0 height 0
click at [179, 132] on label at bounding box center [179, 132] width 0 height 0
click at [0, 0] on input "checkbox" at bounding box center [0, 0] width 0 height 0
click at [179, 151] on label at bounding box center [179, 151] width 0 height 0
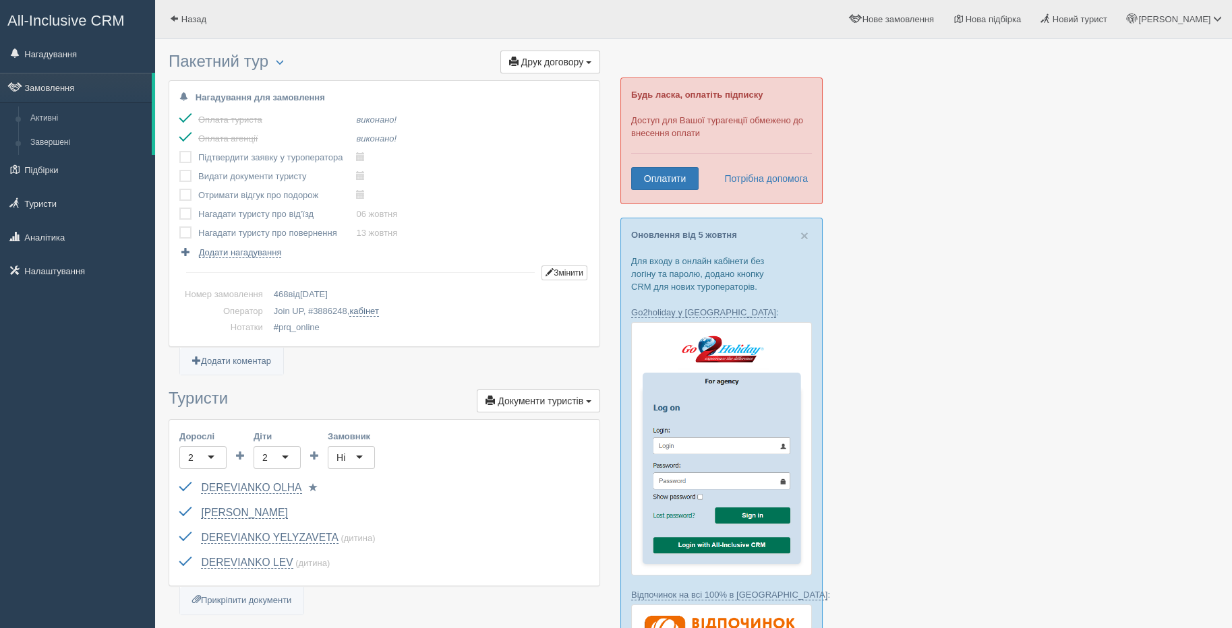
click at [0, 0] on input "checkbox" at bounding box center [0, 0] width 0 height 0
click at [179, 170] on label at bounding box center [179, 170] width 0 height 0
click at [0, 0] on input "checkbox" at bounding box center [0, 0] width 0 height 0
click at [179, 189] on label at bounding box center [179, 189] width 0 height 0
click at [0, 0] on input "checkbox" at bounding box center [0, 0] width 0 height 0
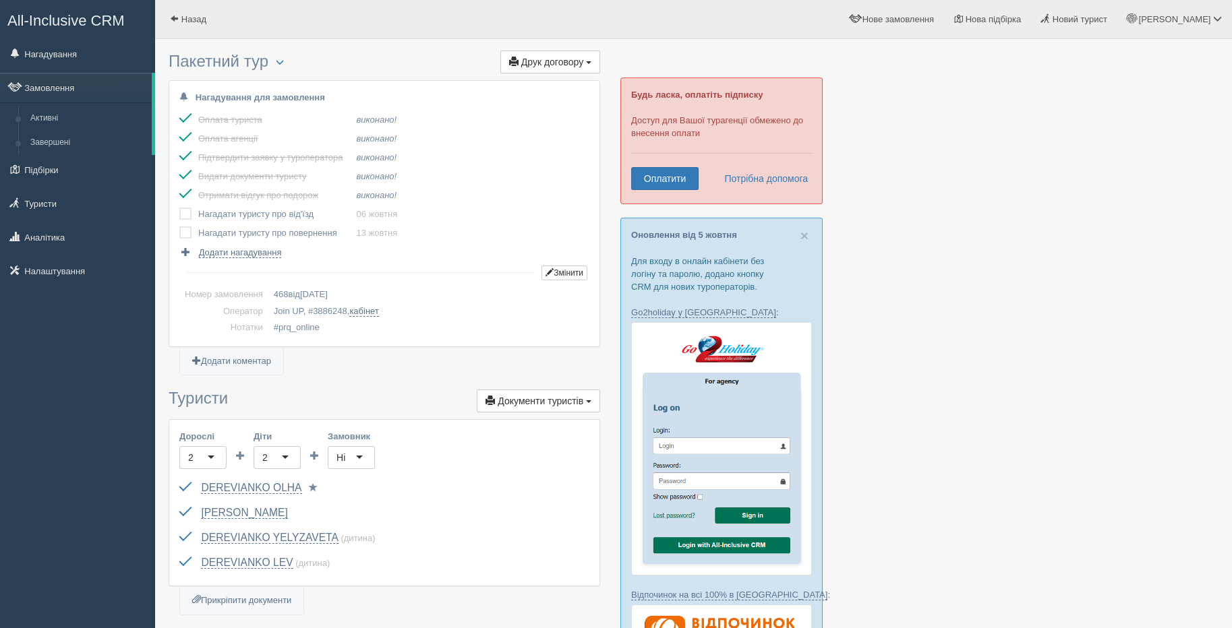
click at [179, 208] on label at bounding box center [179, 208] width 0 height 0
click at [0, 0] on input "checkbox" at bounding box center [0, 0] width 0 height 0
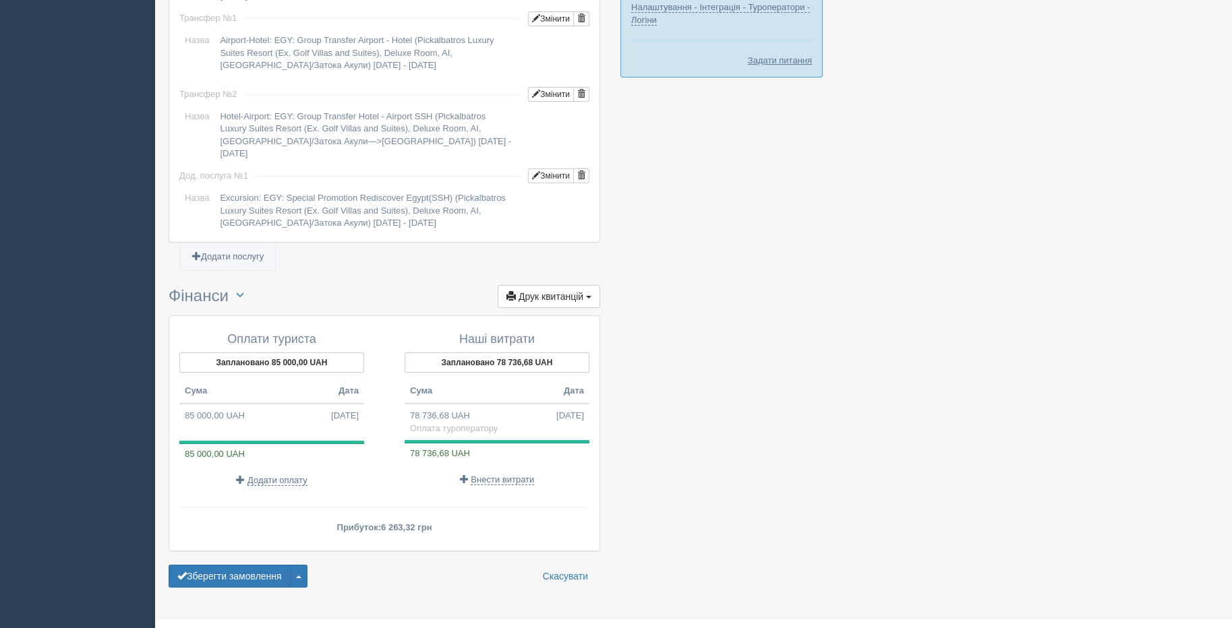
scroll to position [1200, 0]
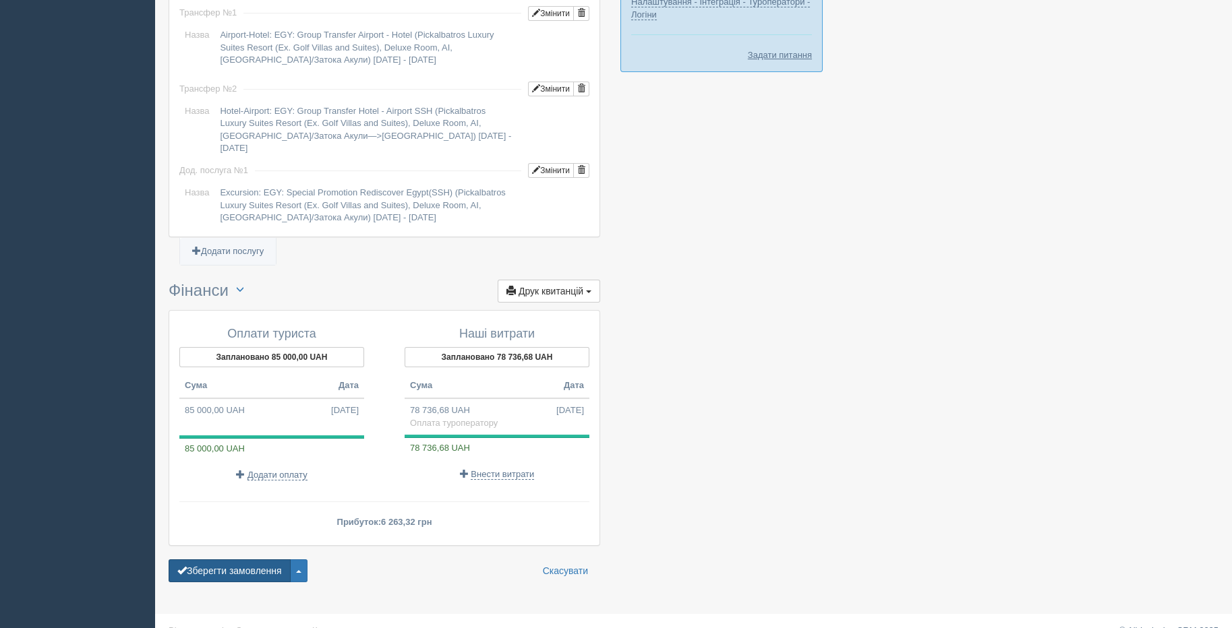
click at [275, 559] on button "Зберегти замовлення" at bounding box center [230, 570] width 122 height 23
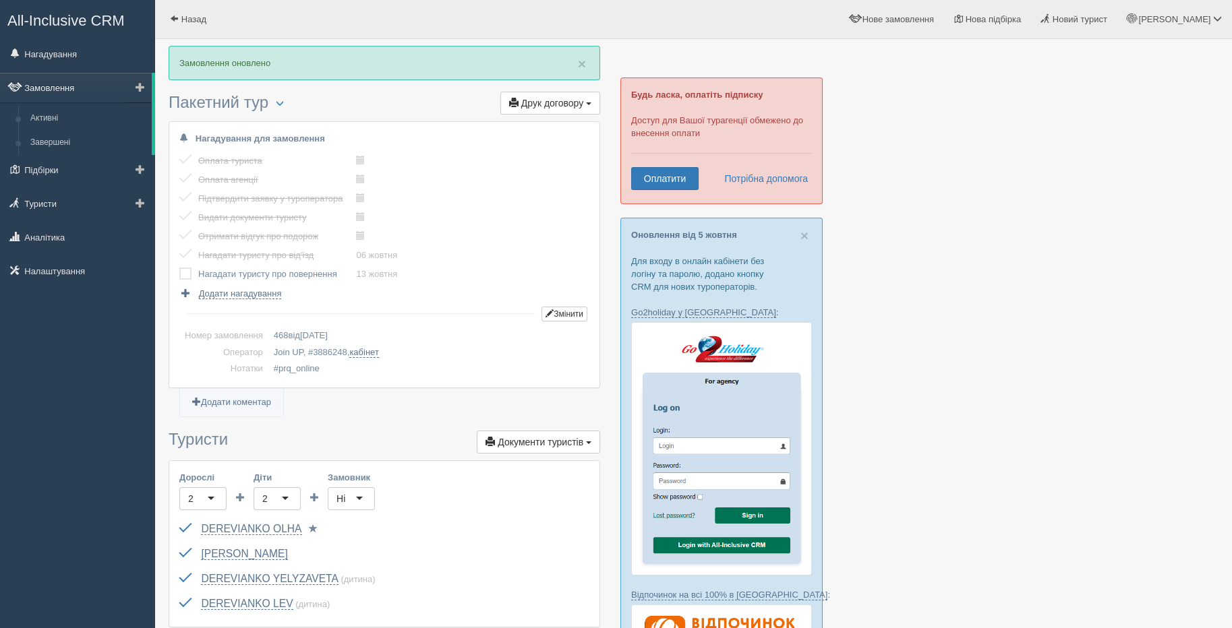
click at [45, 86] on link "Замовлення" at bounding box center [76, 88] width 152 height 30
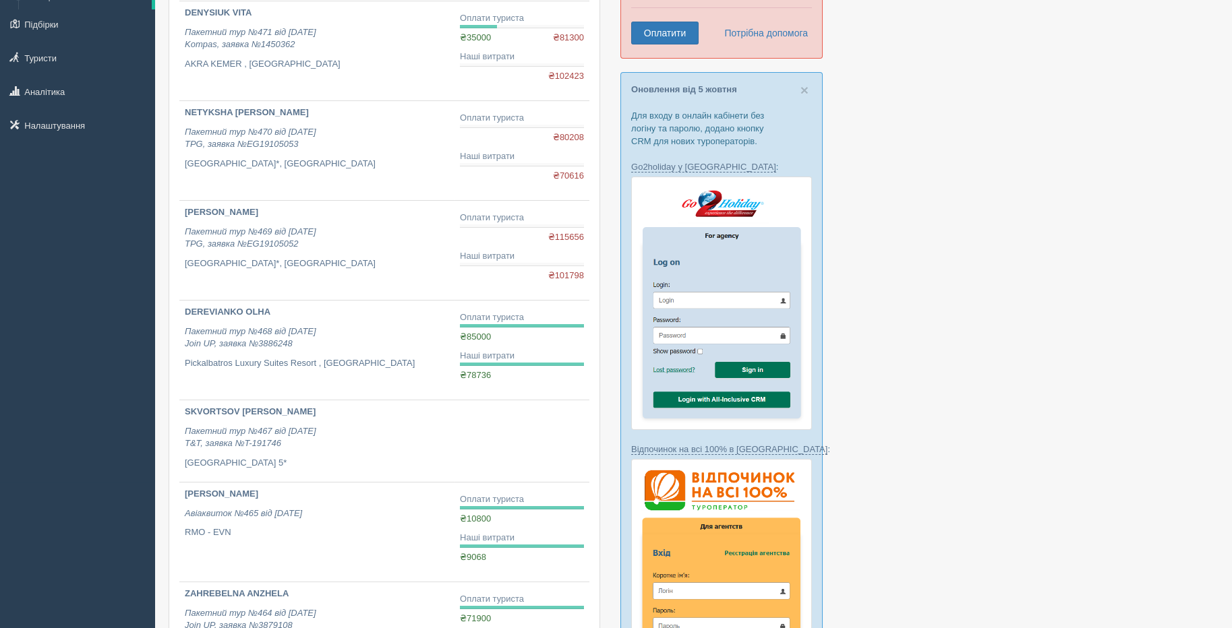
scroll to position [270, 0]
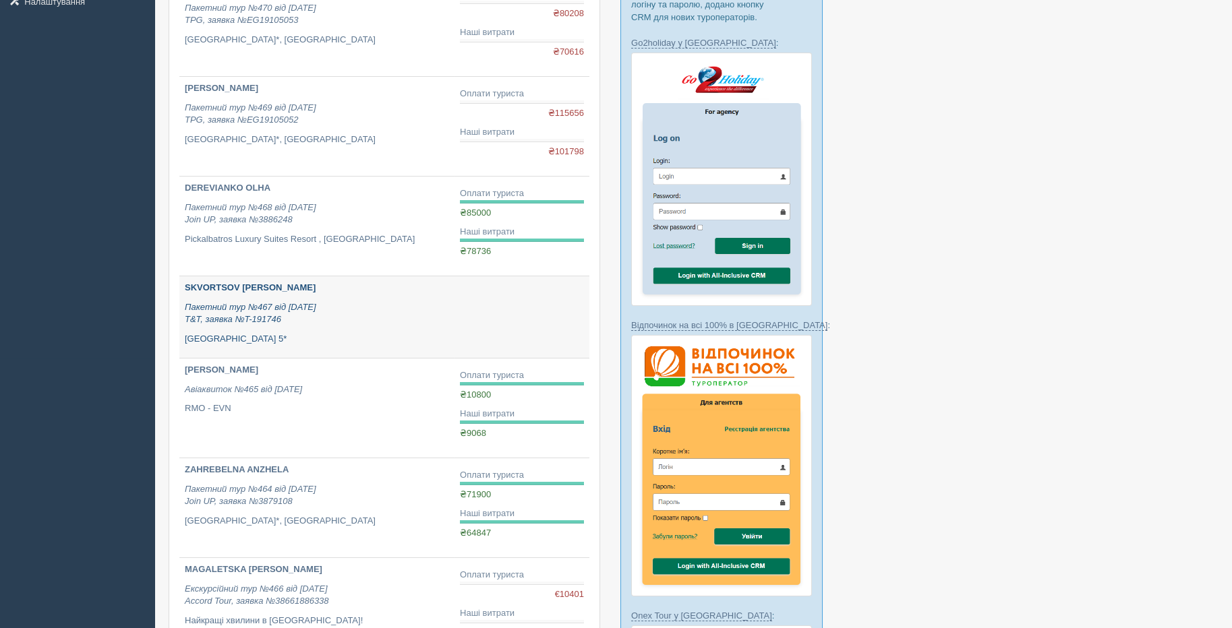
click at [215, 309] on icon "Пакетний тур №467 від [DATE] T&T, заявка №T-191746" at bounding box center [250, 313] width 131 height 23
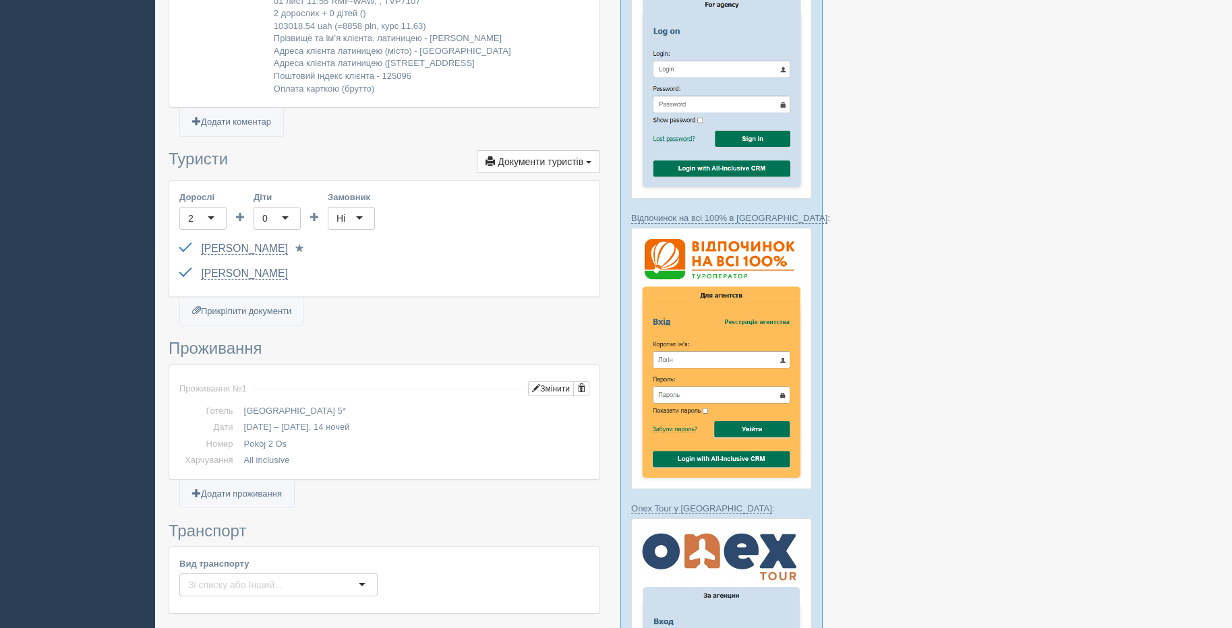
scroll to position [719, 0]
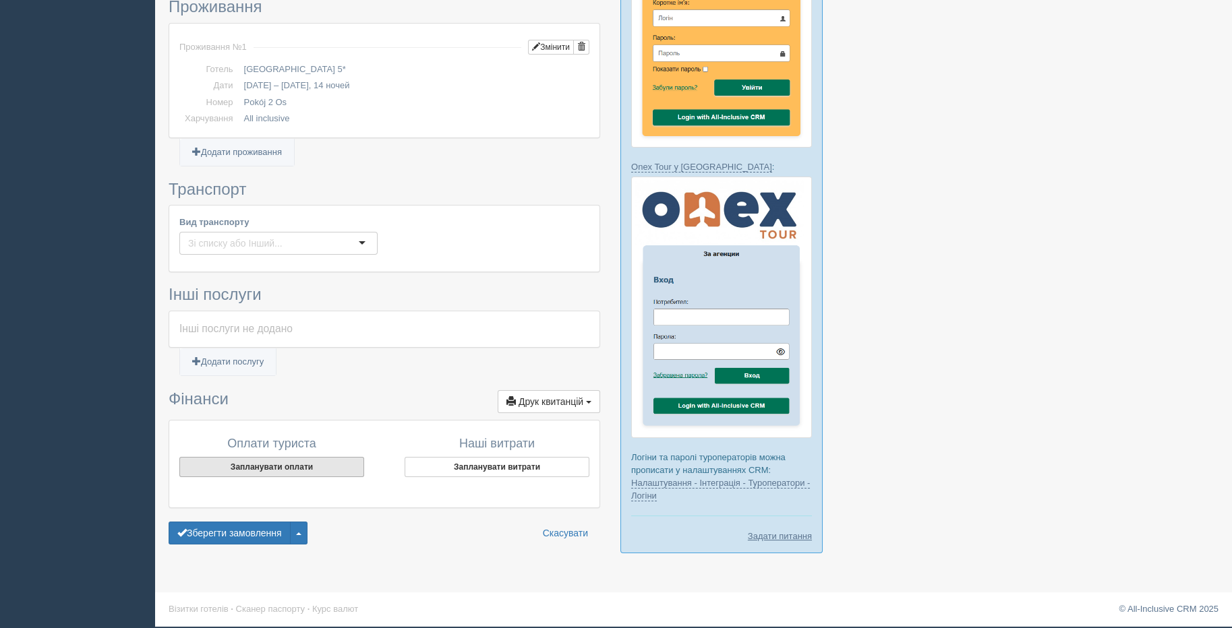
click at [312, 468] on button "Запланувати оплати" at bounding box center [271, 467] width 185 height 20
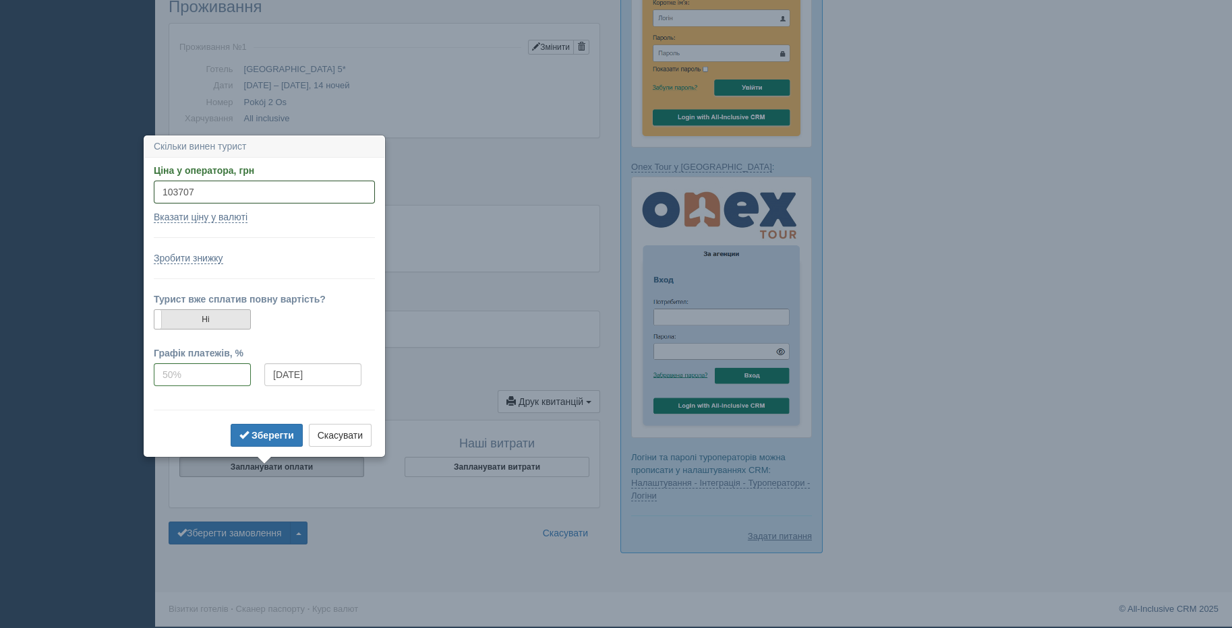
type input "103707"
click at [215, 326] on label "Ні" at bounding box center [202, 319] width 96 height 19
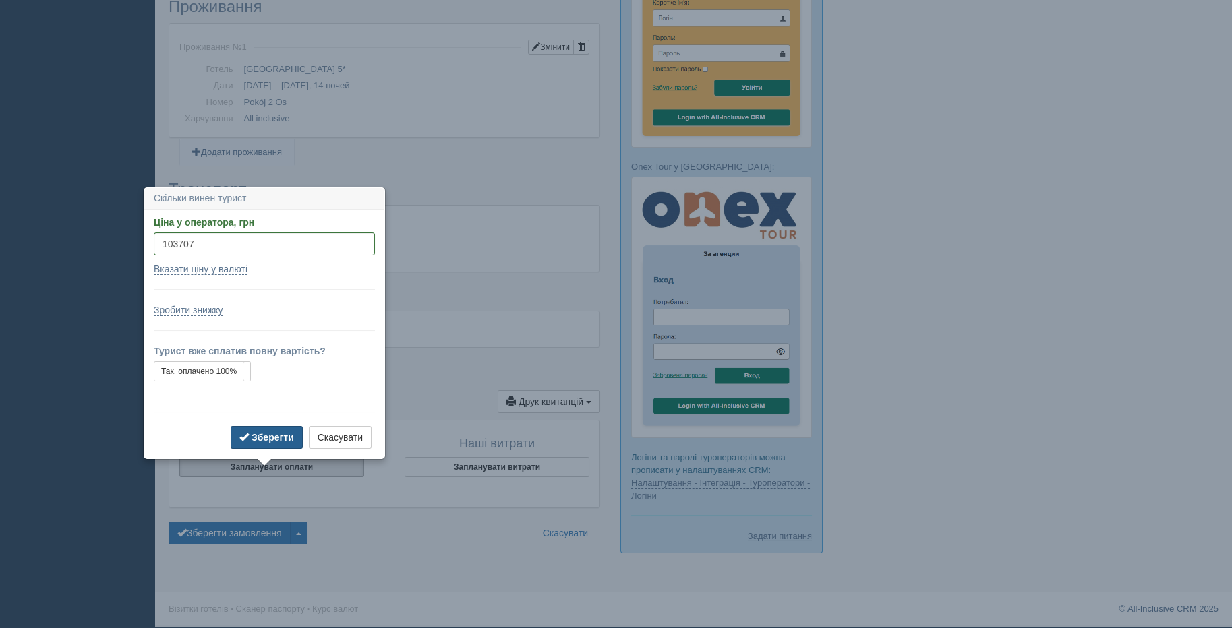
click at [253, 437] on b "Зберегти" at bounding box center [272, 437] width 42 height 11
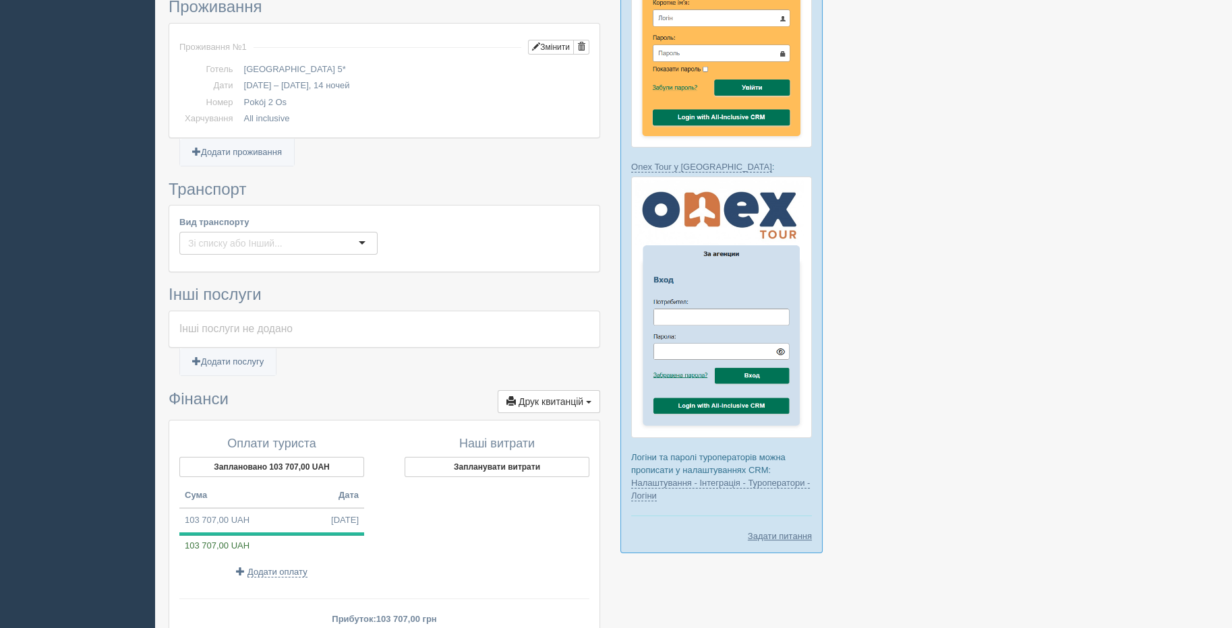
scroll to position [0, 0]
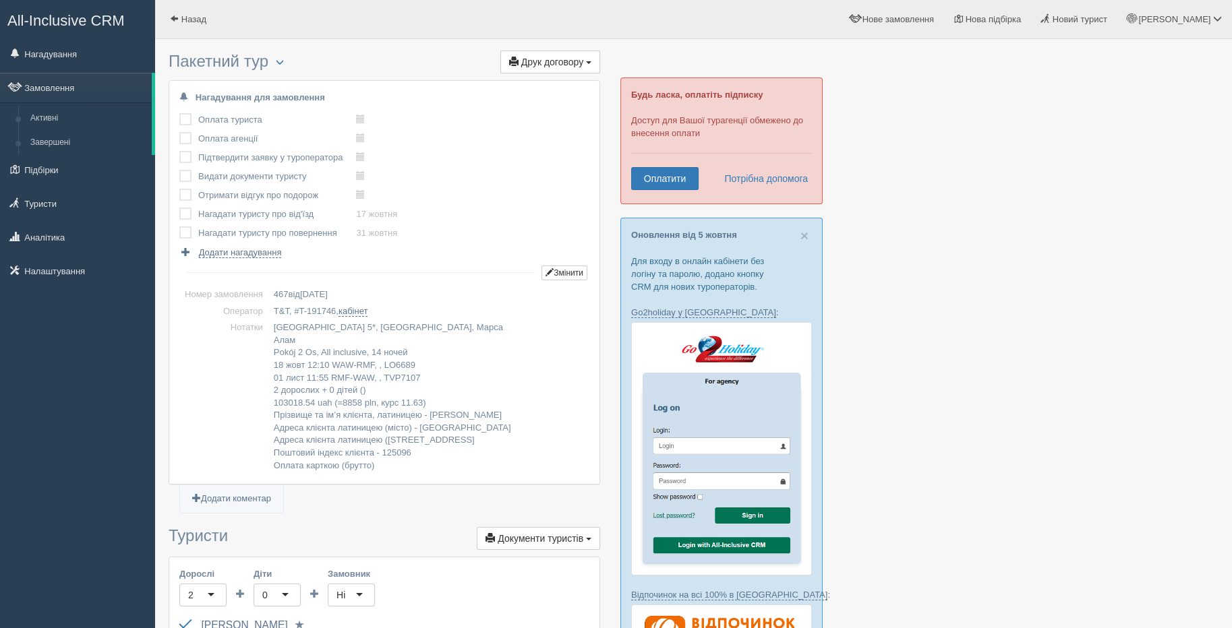
click at [179, 113] on label at bounding box center [179, 113] width 0 height 0
click at [0, 0] on input "checkbox" at bounding box center [0, 0] width 0 height 0
click at [179, 132] on label at bounding box center [179, 132] width 0 height 0
click at [0, 0] on input "checkbox" at bounding box center [0, 0] width 0 height 0
click at [179, 151] on label at bounding box center [179, 151] width 0 height 0
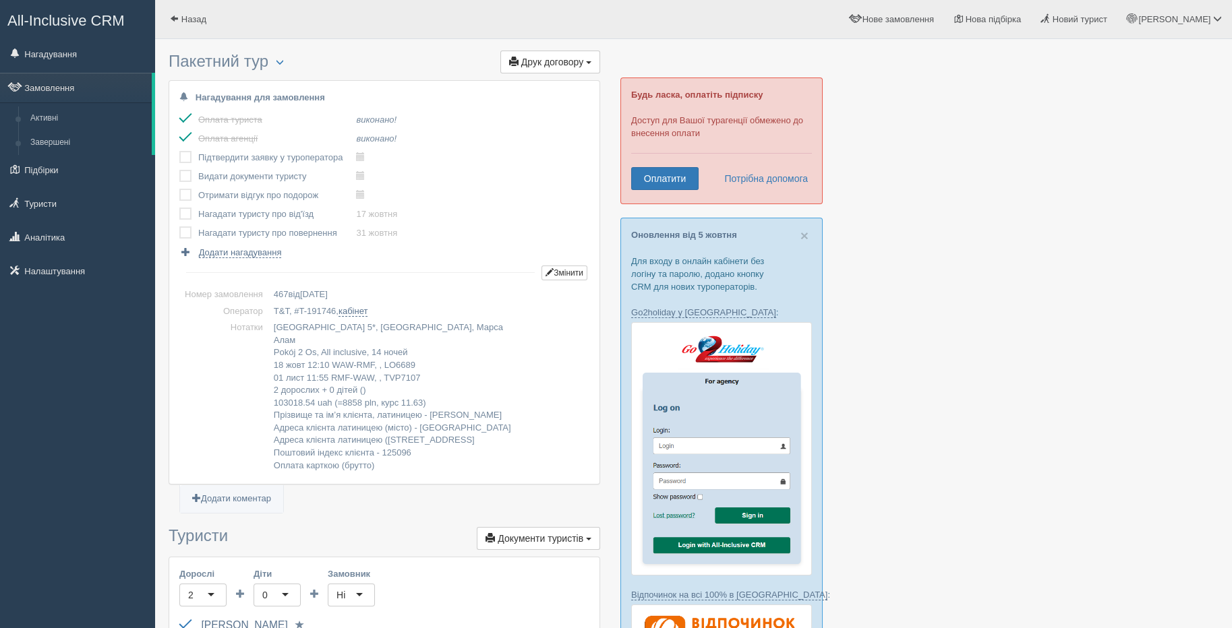
click at [0, 0] on input "checkbox" at bounding box center [0, 0] width 0 height 0
click at [179, 170] on label at bounding box center [179, 170] width 0 height 0
click at [0, 0] on input "checkbox" at bounding box center [0, 0] width 0 height 0
click at [189, 19] on span "Назад" at bounding box center [193, 19] width 25 height 10
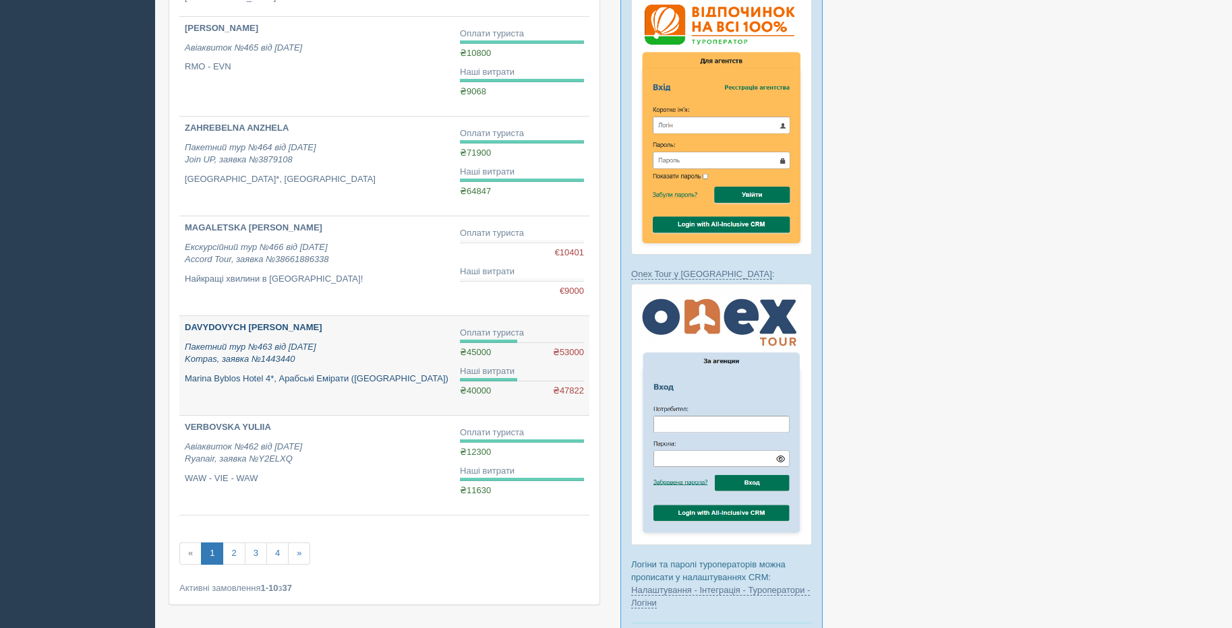
scroll to position [629, 0]
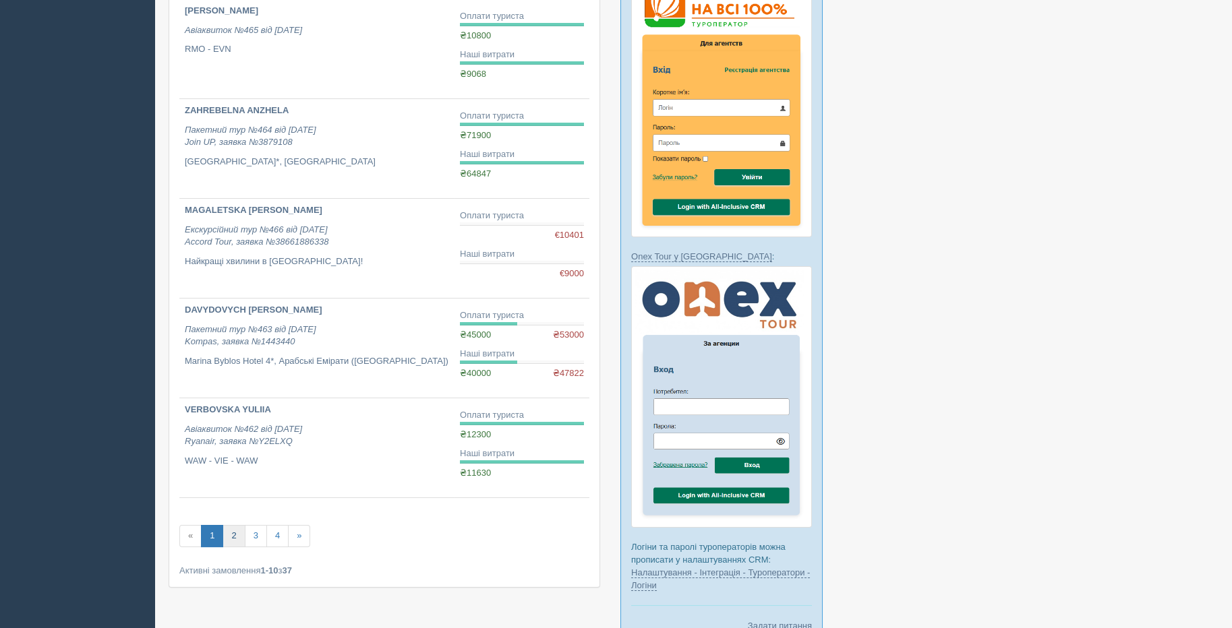
drag, startPoint x: 231, startPoint y: 534, endPoint x: 239, endPoint y: 535, distance: 8.2
click at [231, 534] on link "2" at bounding box center [233, 536] width 22 height 22
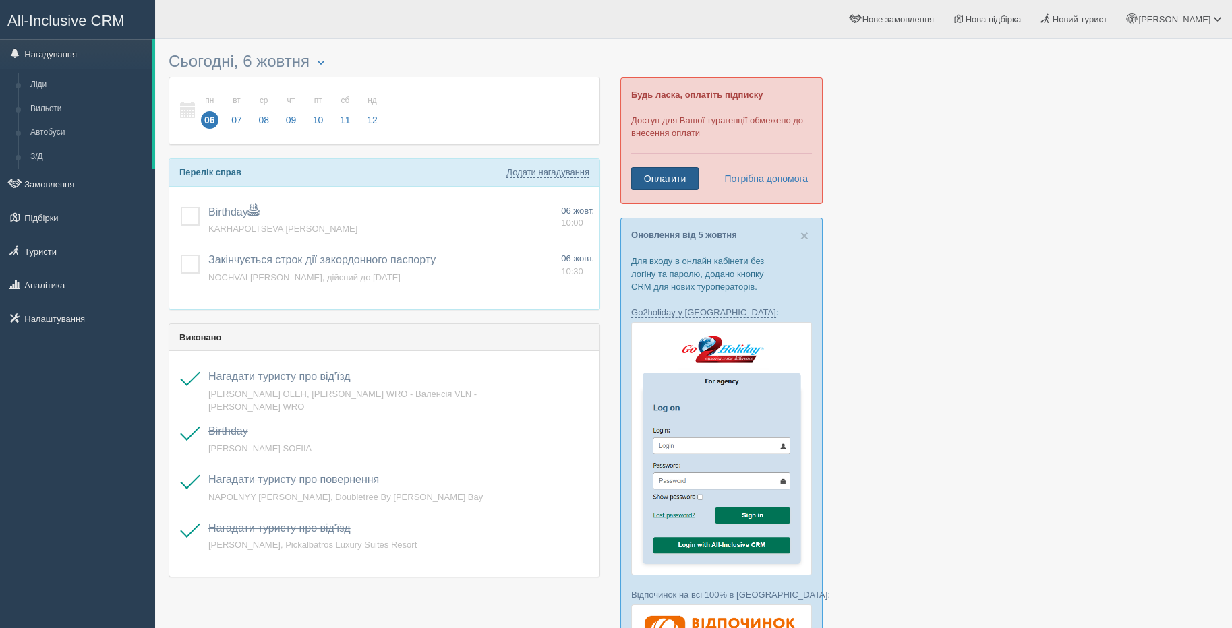
click at [655, 173] on link "Оплатити" at bounding box center [664, 178] width 67 height 23
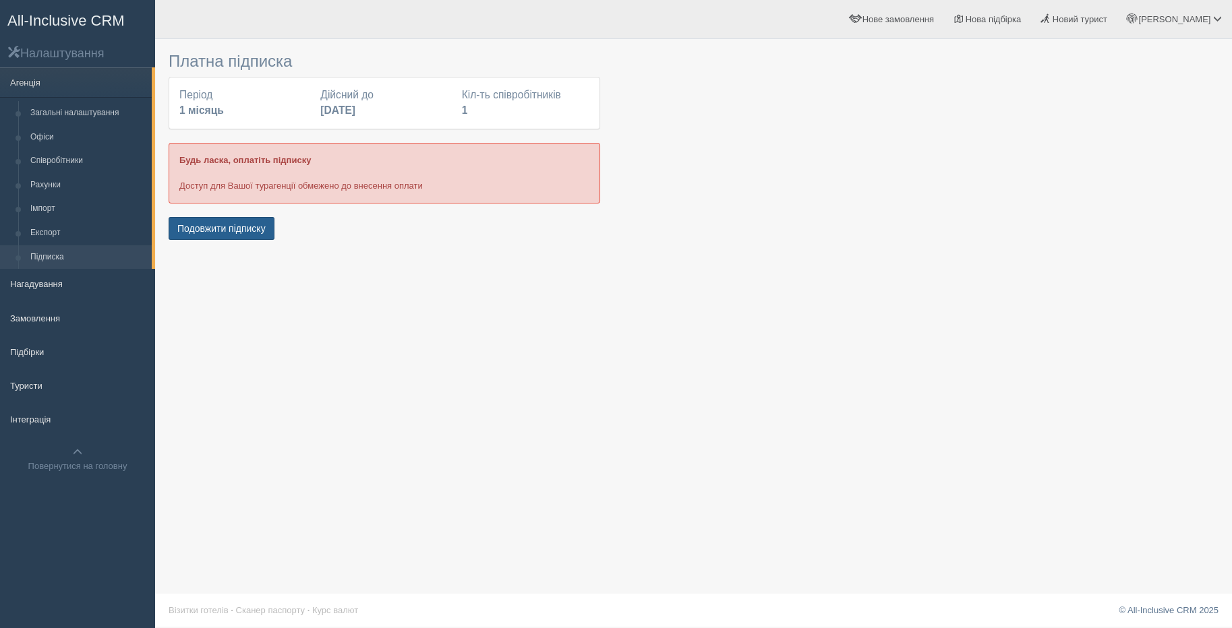
click at [224, 226] on button "Подовжити підписку" at bounding box center [222, 228] width 106 height 23
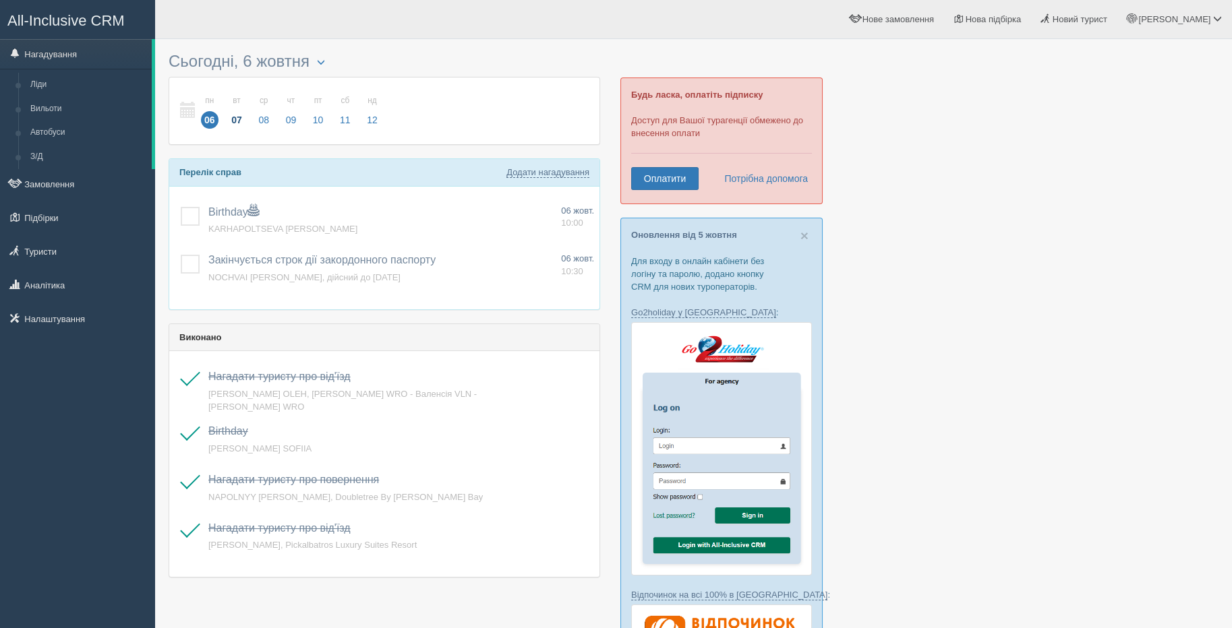
click at [233, 117] on span "07" at bounding box center [237, 120] width 18 height 18
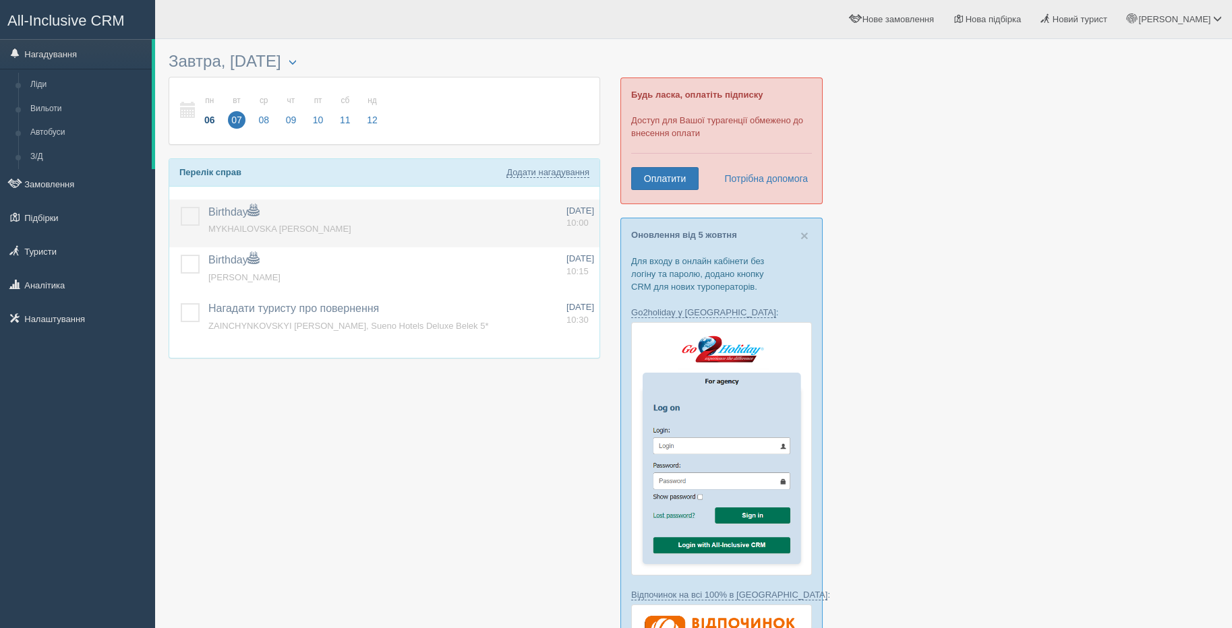
click at [276, 230] on span "MYKHAILOVSKA OLENA" at bounding box center [279, 229] width 143 height 10
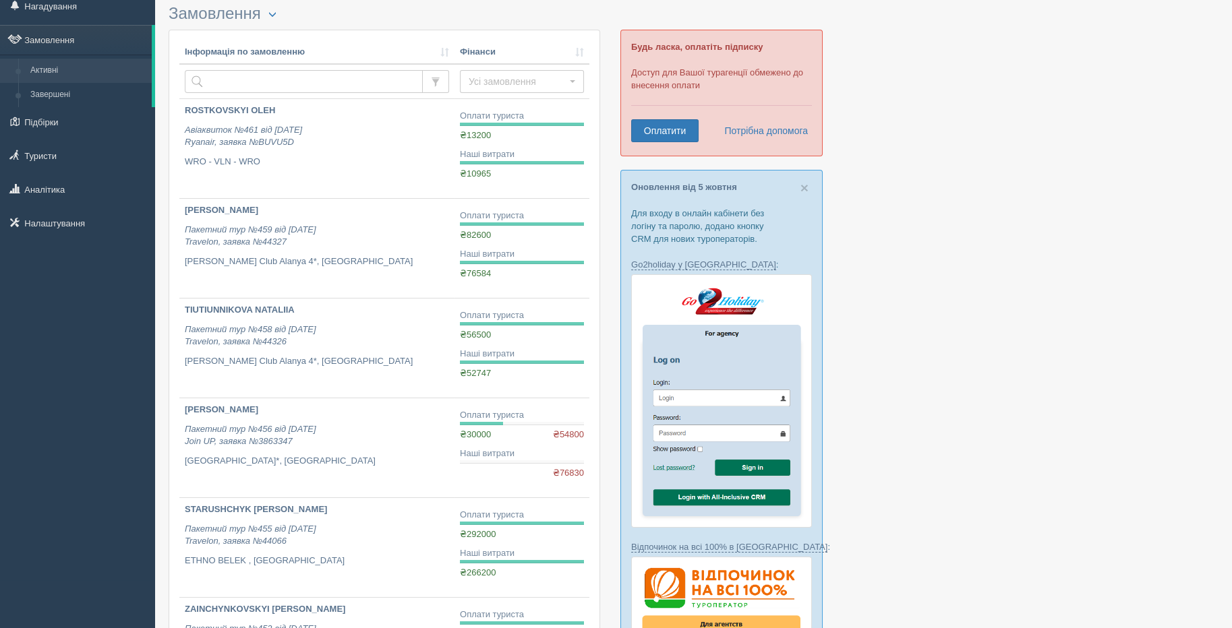
scroll to position [90, 0]
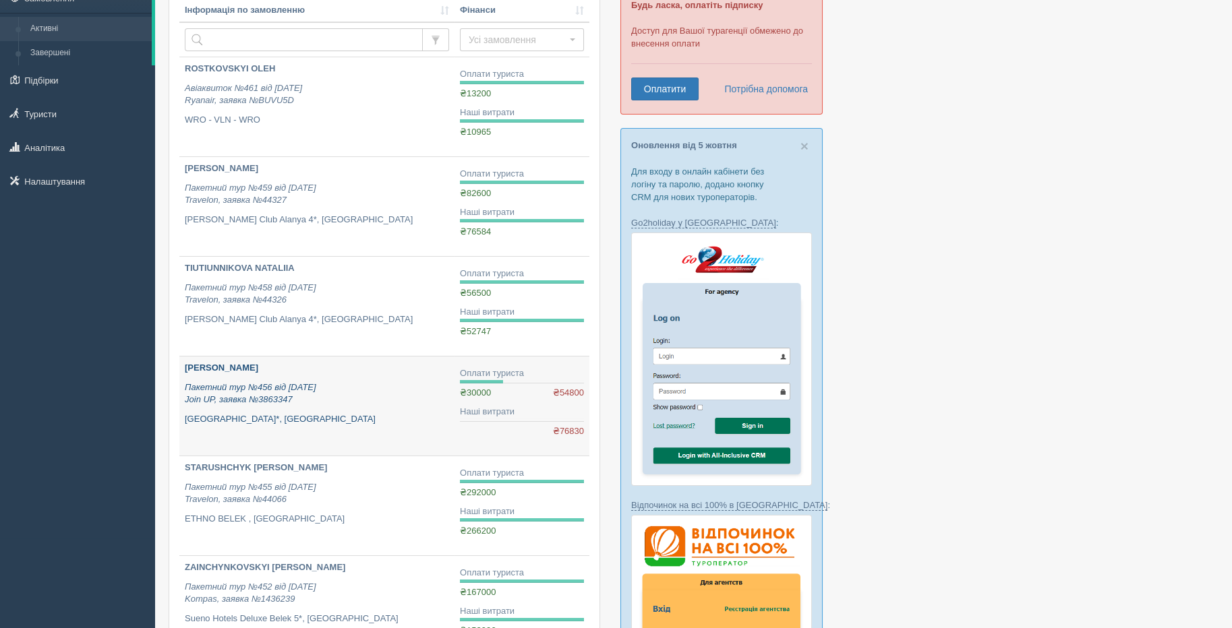
click at [274, 402] on icon "Пакетний тур №456 від [DATE] Join UP, заявка №3863347" at bounding box center [250, 393] width 131 height 23
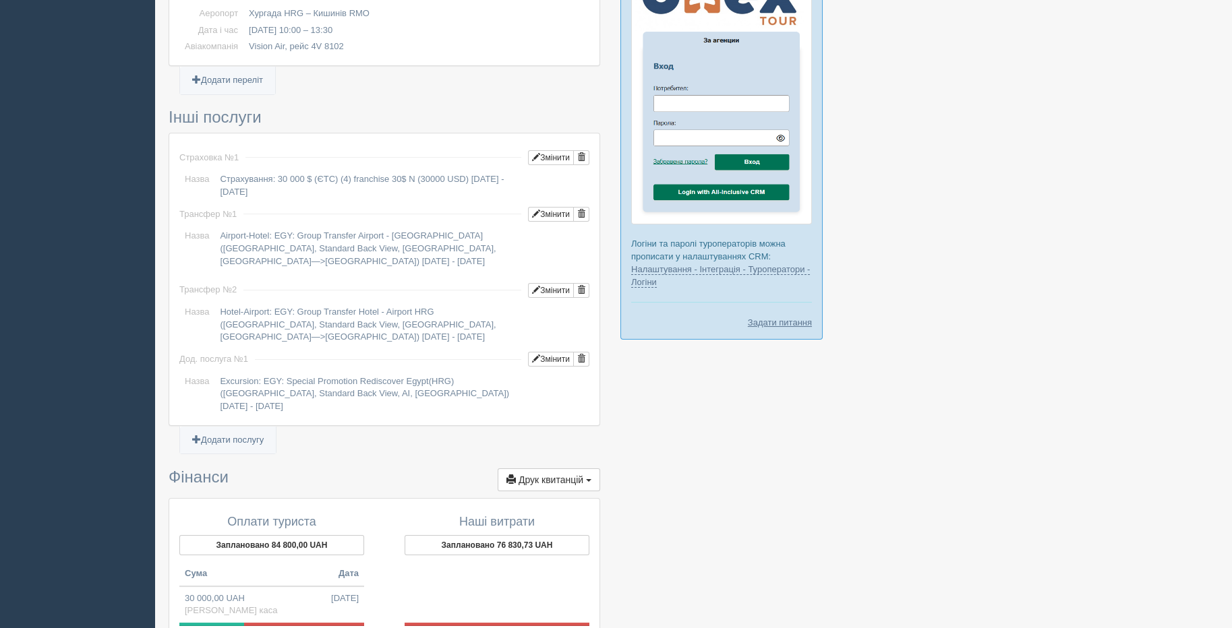
scroll to position [1133, 0]
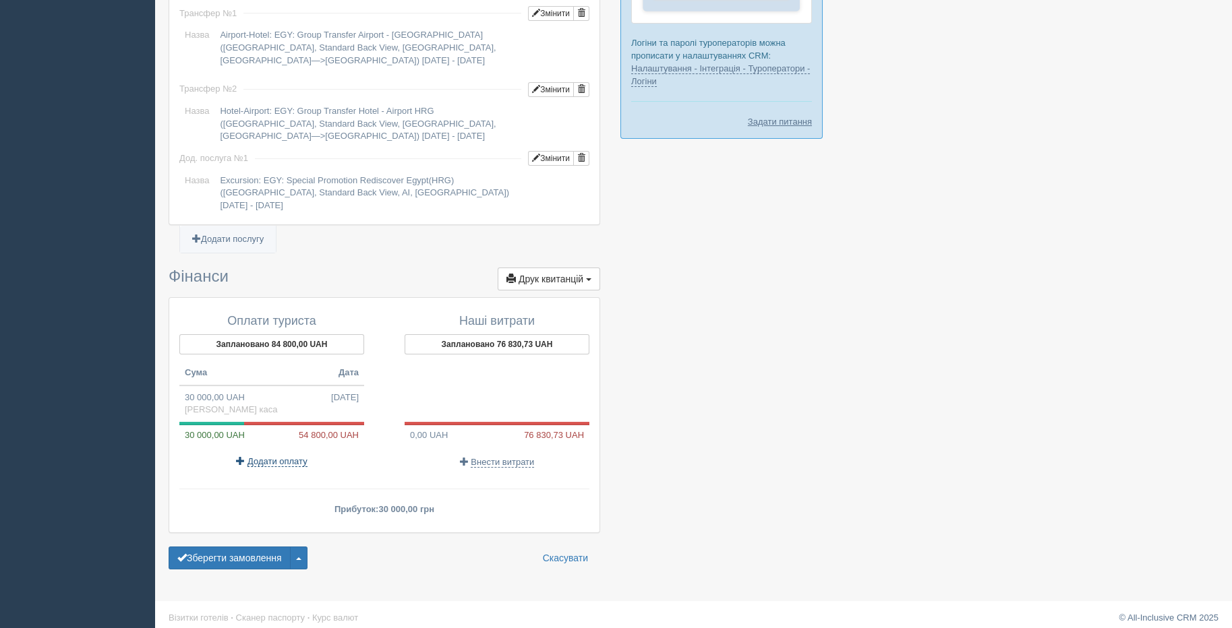
click at [266, 456] on span "Додати оплату" at bounding box center [277, 461] width 60 height 11
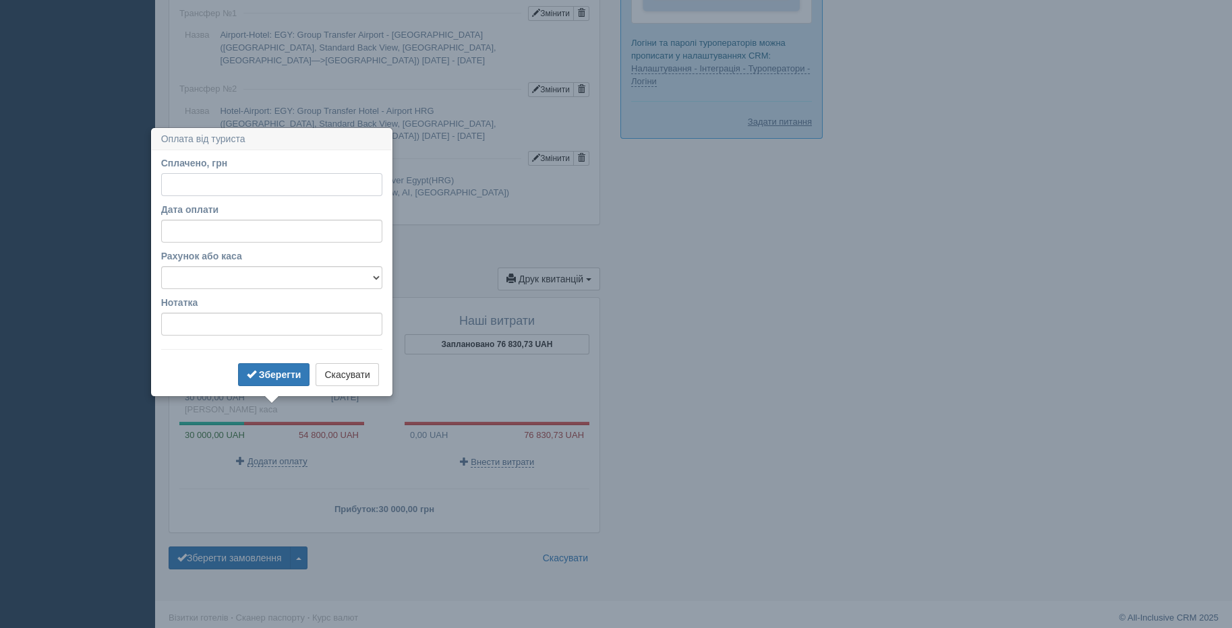
click at [181, 189] on input "Сплачено, грн" at bounding box center [271, 184] width 221 height 23
type input "24800"
click at [253, 279] on select "Банківський рахунок Готівкова каса" at bounding box center [271, 277] width 221 height 23
select select "1804"
click at [161, 266] on select "Банківський рахунок Готівкова каса" at bounding box center [271, 277] width 221 height 23
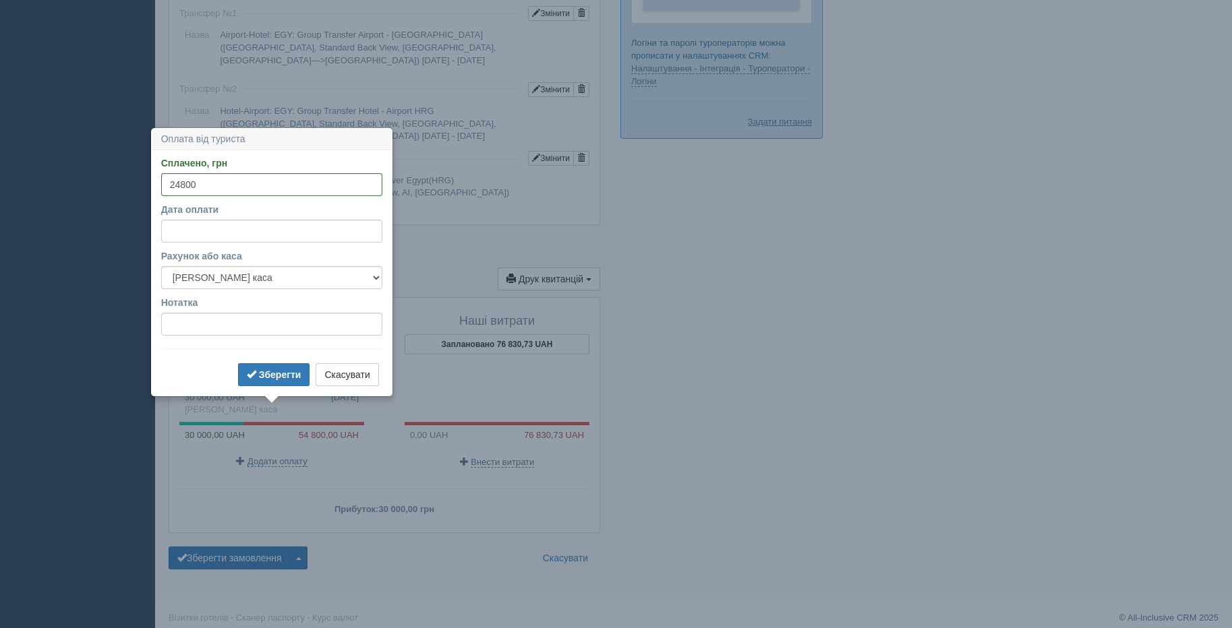
click at [266, 392] on div "Сплачено, грн 24800 За курсом 1 Дата оплати Рахунок або каса Банківський рахуно…" at bounding box center [272, 272] width 240 height 245
click at [266, 377] on b "Зберегти" at bounding box center [280, 374] width 42 height 11
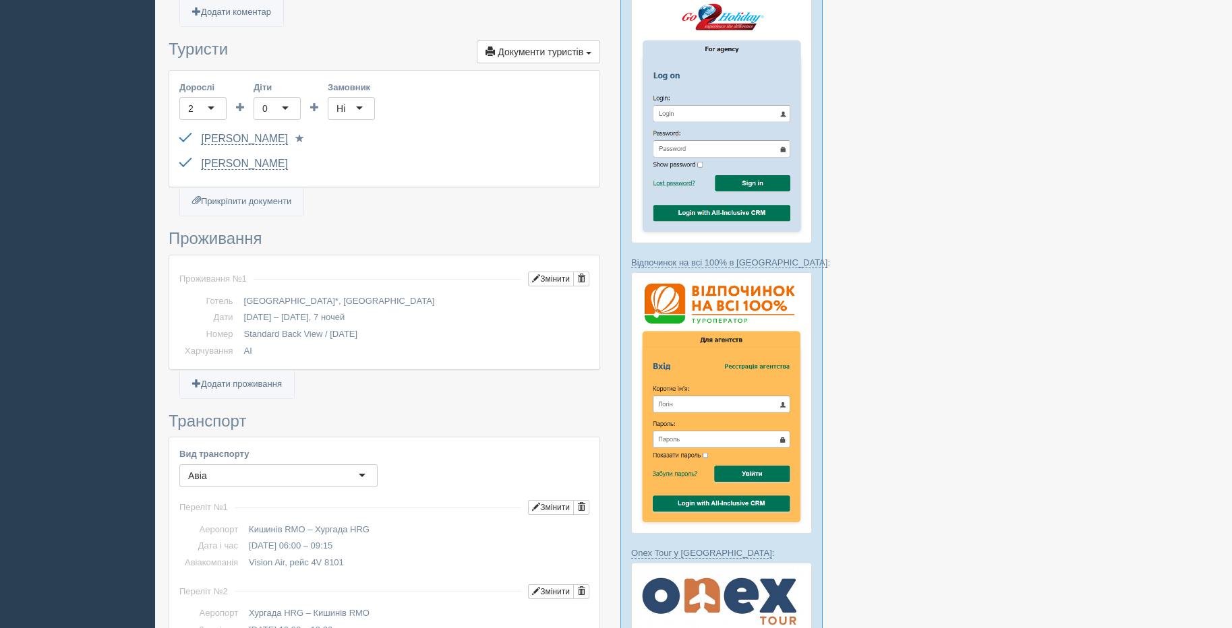
scroll to position [0, 0]
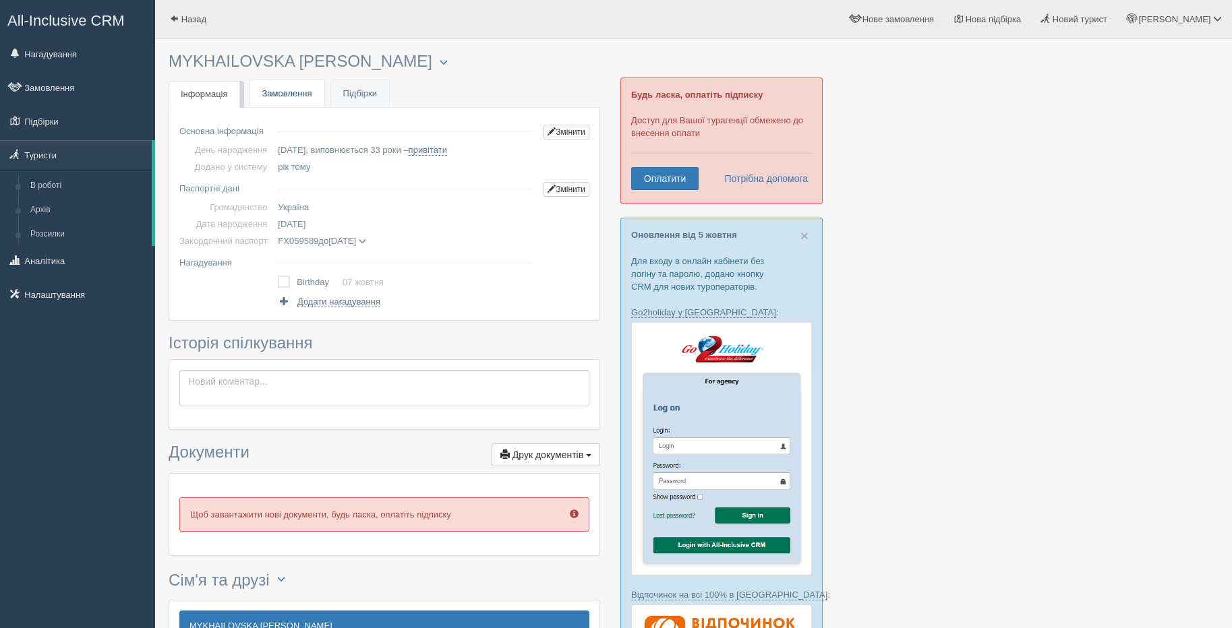
drag, startPoint x: 291, startPoint y: 92, endPoint x: 301, endPoint y: 100, distance: 12.9
click at [290, 90] on link "Замовлення" at bounding box center [287, 94] width 74 height 28
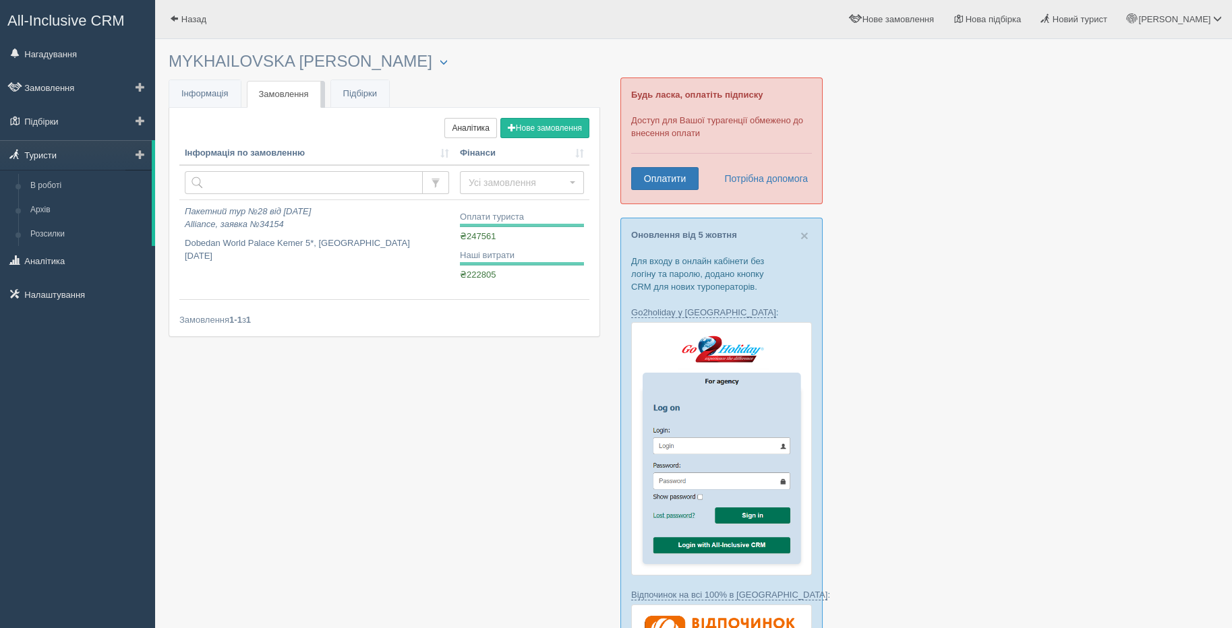
click at [51, 156] on link "Туристи" at bounding box center [76, 155] width 152 height 30
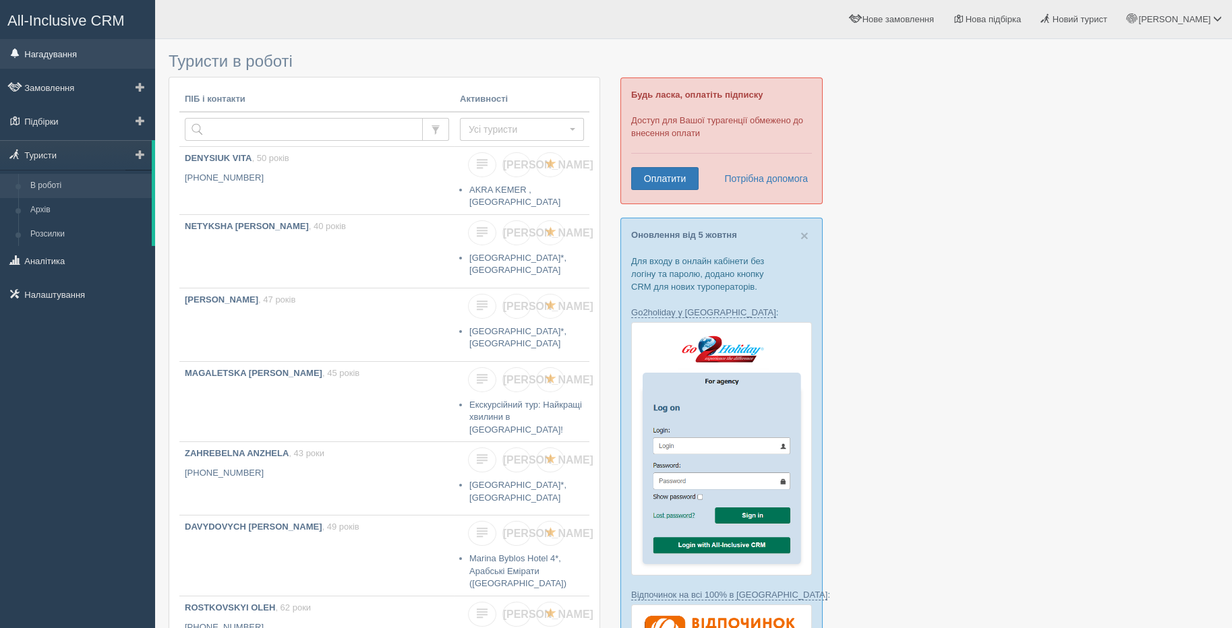
click at [51, 60] on link "Нагадування" at bounding box center [77, 54] width 155 height 30
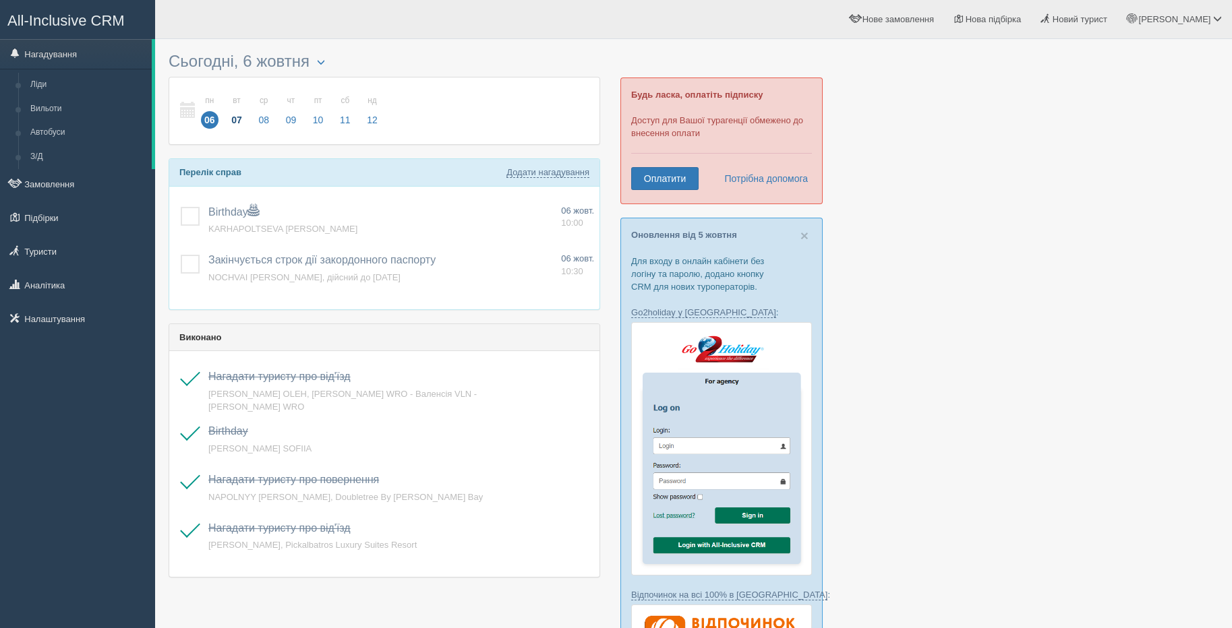
click at [230, 118] on span "07" at bounding box center [237, 120] width 18 height 18
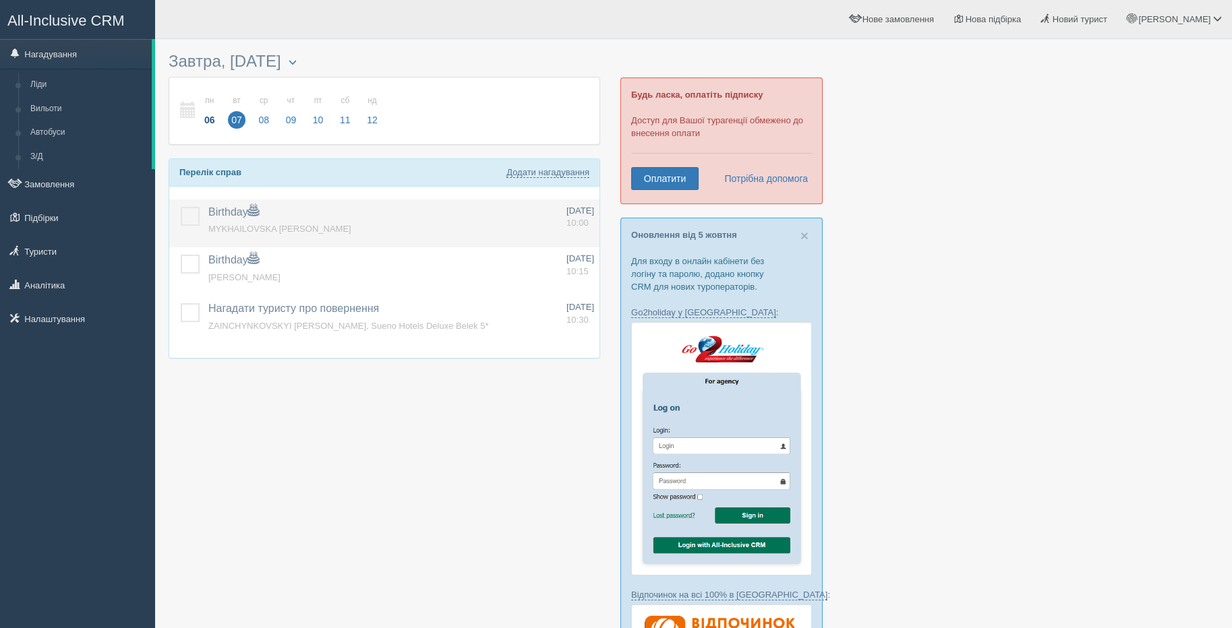
click at [181, 207] on label at bounding box center [181, 207] width 0 height 0
click at [0, 0] on input "checkbox" at bounding box center [0, 0] width 0 height 0
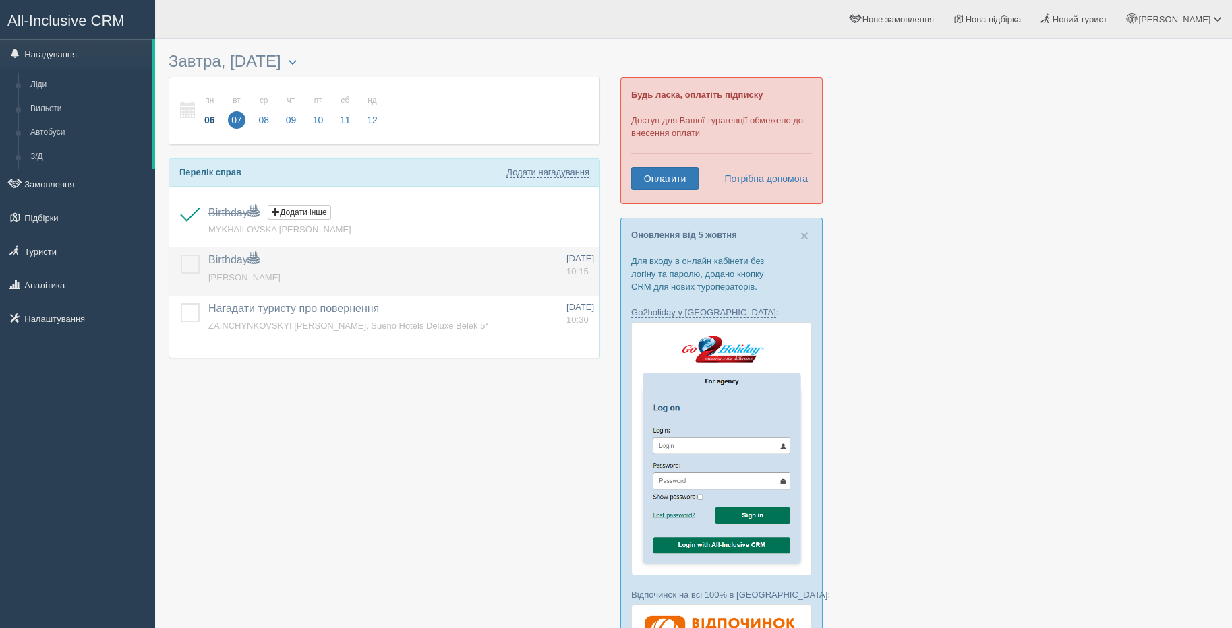
click at [249, 272] on span "КІМЛИК НАТАЛІЯ СЕРГІЇВНА" at bounding box center [244, 277] width 72 height 10
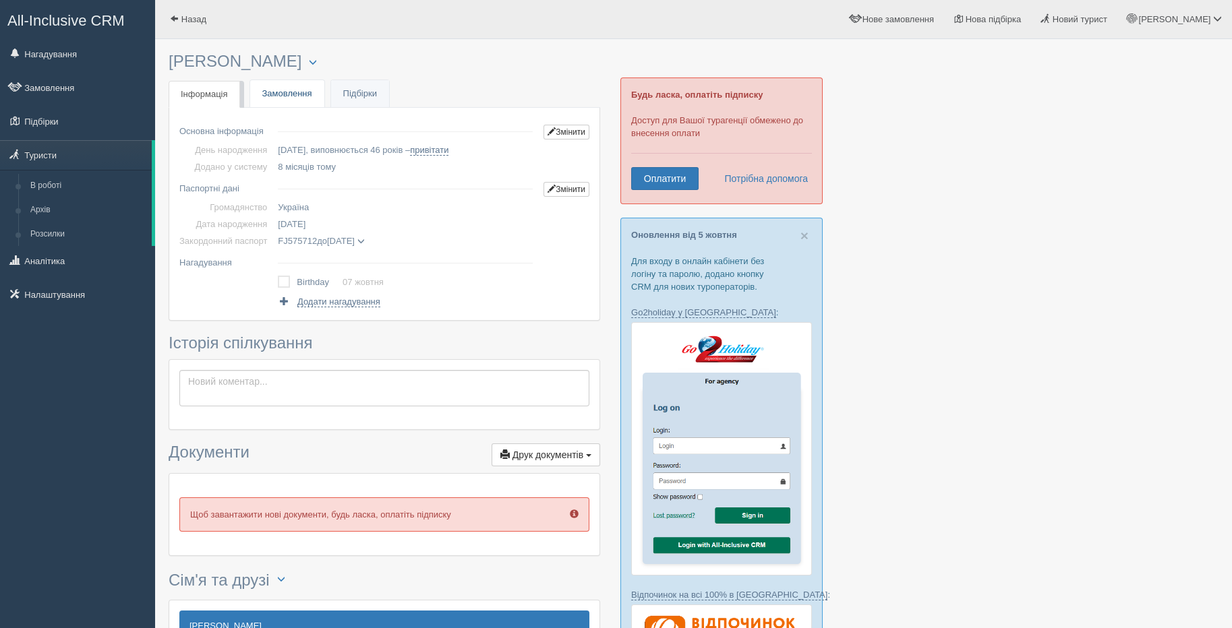
click at [272, 89] on link "Замовлення" at bounding box center [287, 94] width 74 height 28
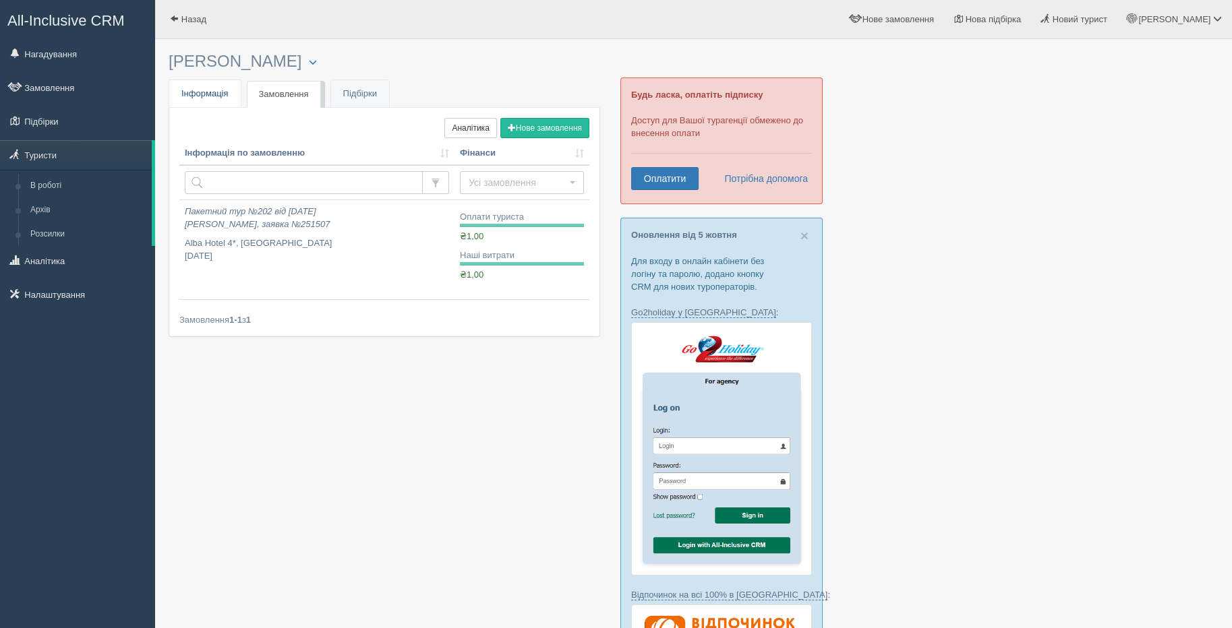
click at [211, 96] on span "Інформація" at bounding box center [204, 93] width 47 height 10
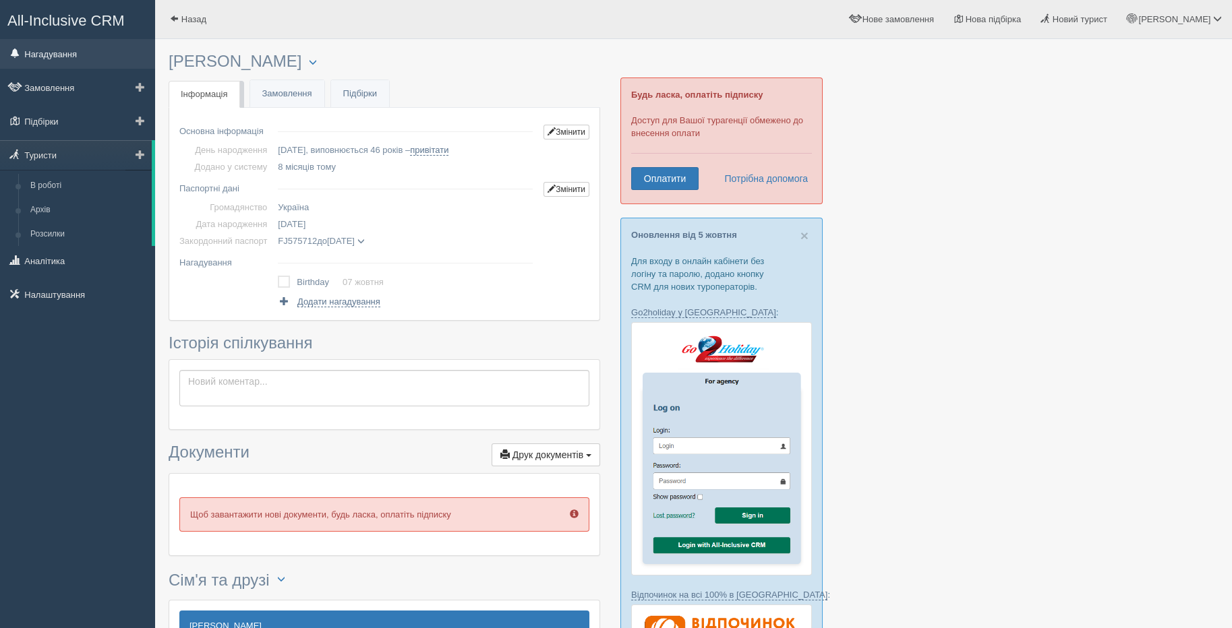
click at [38, 55] on link "Нагадування" at bounding box center [77, 54] width 155 height 30
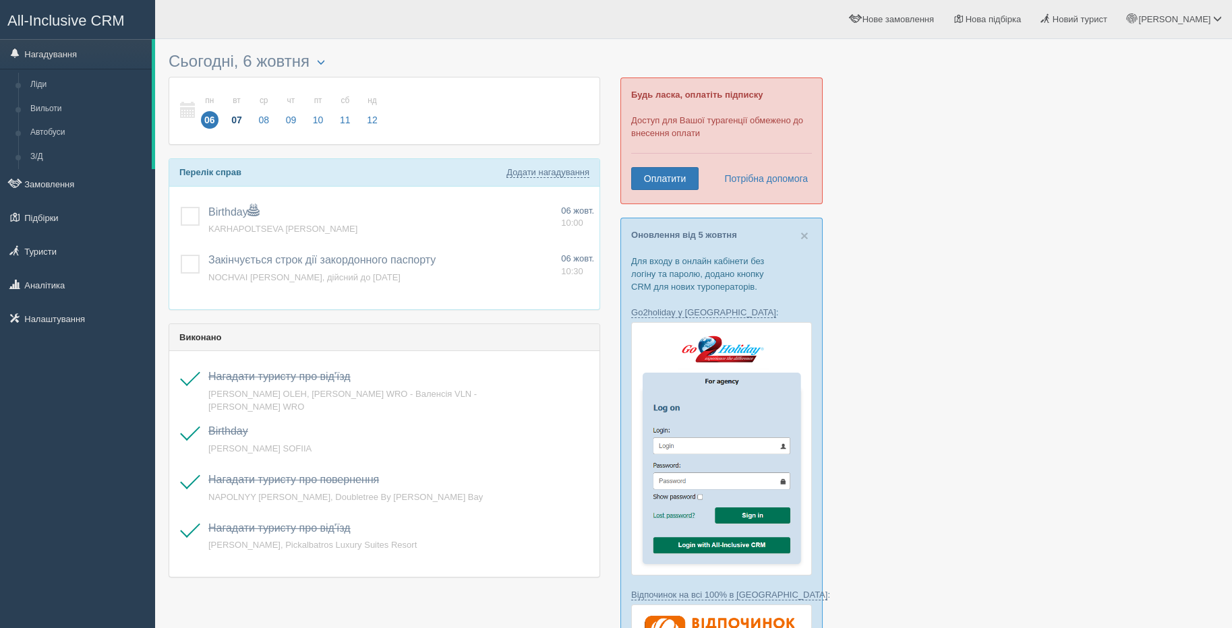
click at [233, 124] on span "07" at bounding box center [237, 120] width 18 height 18
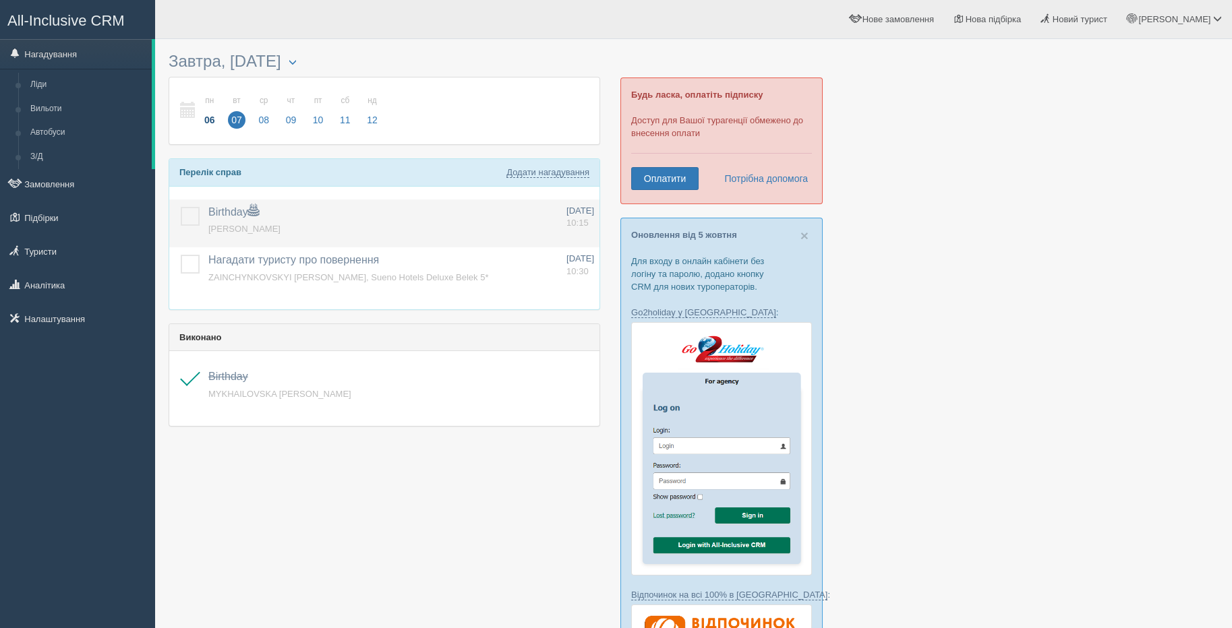
click at [181, 207] on label at bounding box center [181, 207] width 0 height 0
click at [0, 0] on input "checkbox" at bounding box center [0, 0] width 0 height 0
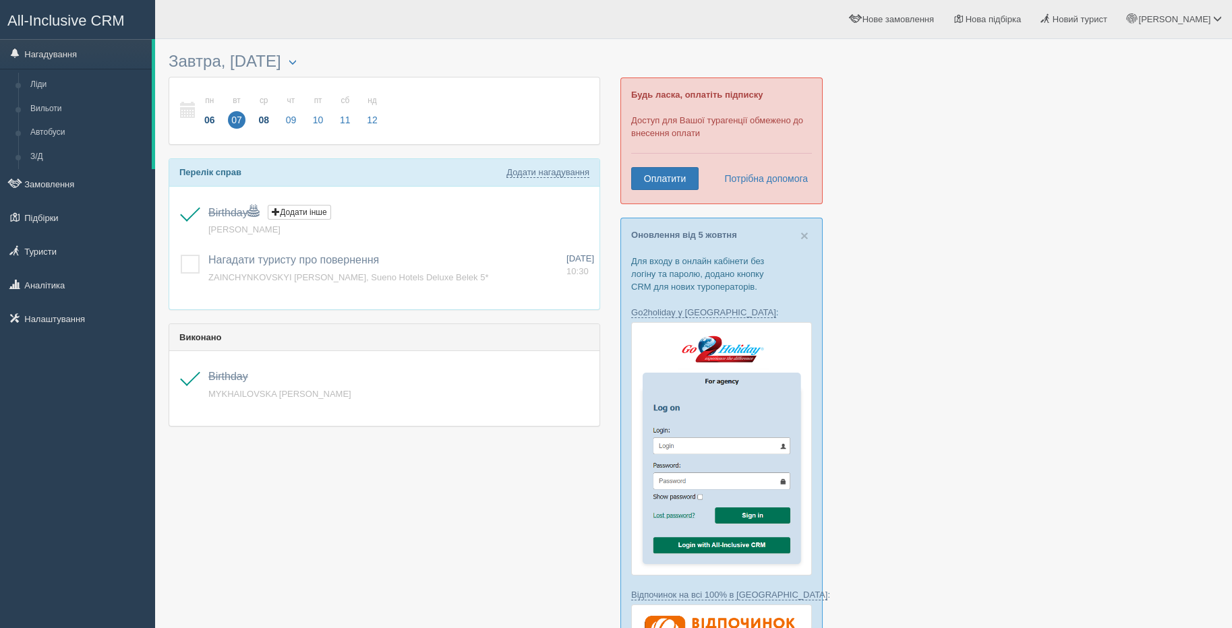
drag, startPoint x: 261, startPoint y: 119, endPoint x: 266, endPoint y: 124, distance: 7.2
click at [261, 119] on span "08" at bounding box center [264, 120] width 18 height 18
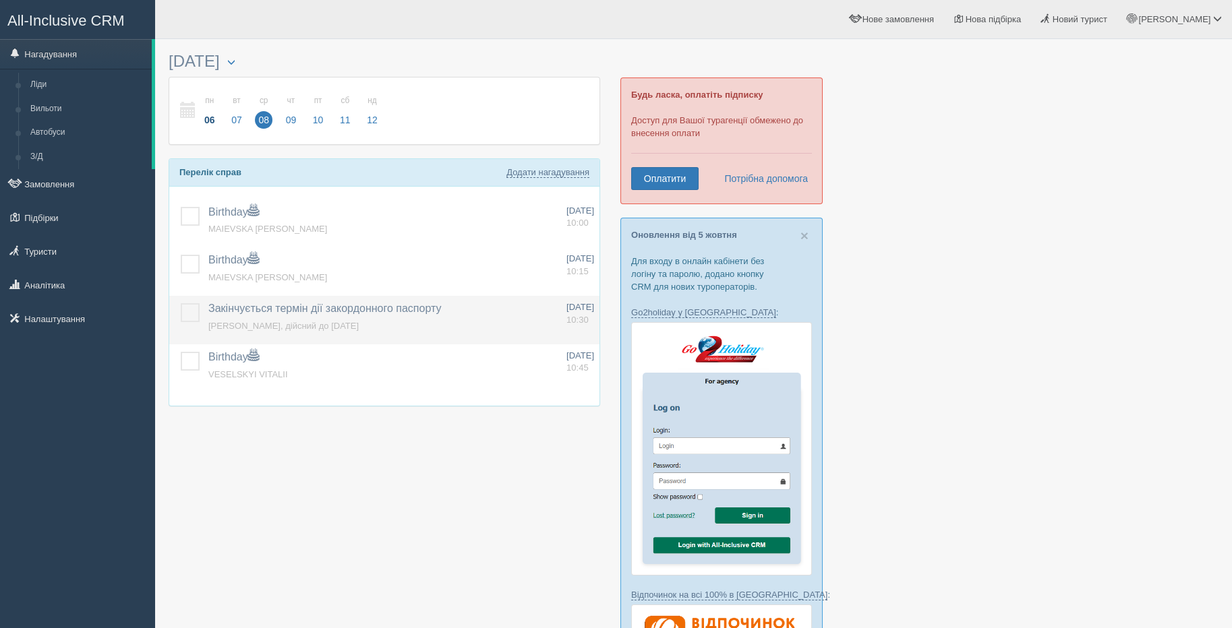
click at [181, 303] on label at bounding box center [181, 303] width 0 height 0
click at [0, 0] on input "checkbox" at bounding box center [0, 0] width 0 height 0
click at [181, 303] on label at bounding box center [181, 303] width 0 height 0
click at [0, 0] on input "checkbox" at bounding box center [0, 0] width 0 height 0
click at [291, 122] on span "09" at bounding box center [291, 120] width 18 height 18
